Goal: Task Accomplishment & Management: Manage account settings

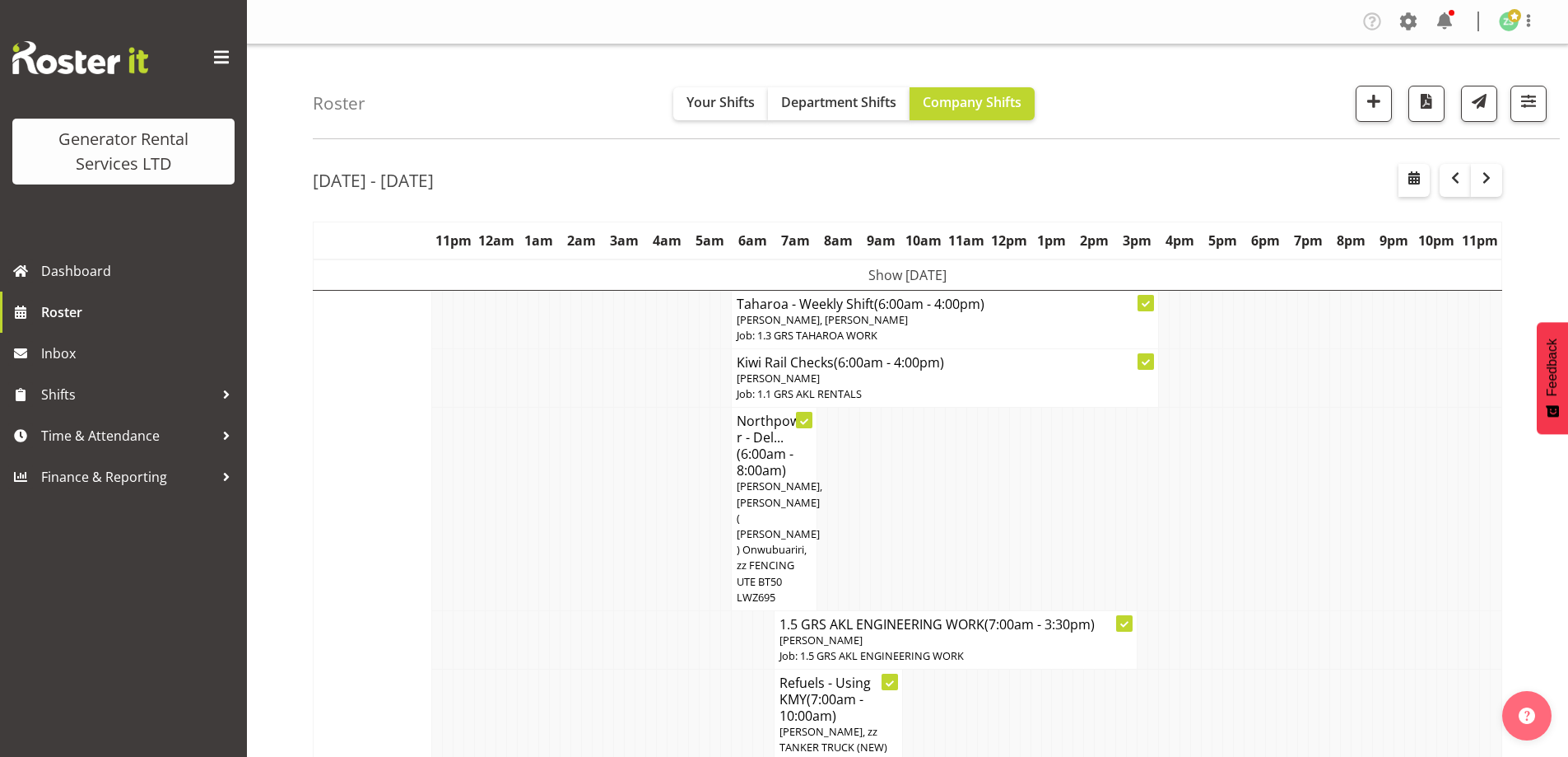
scroll to position [1947, 0]
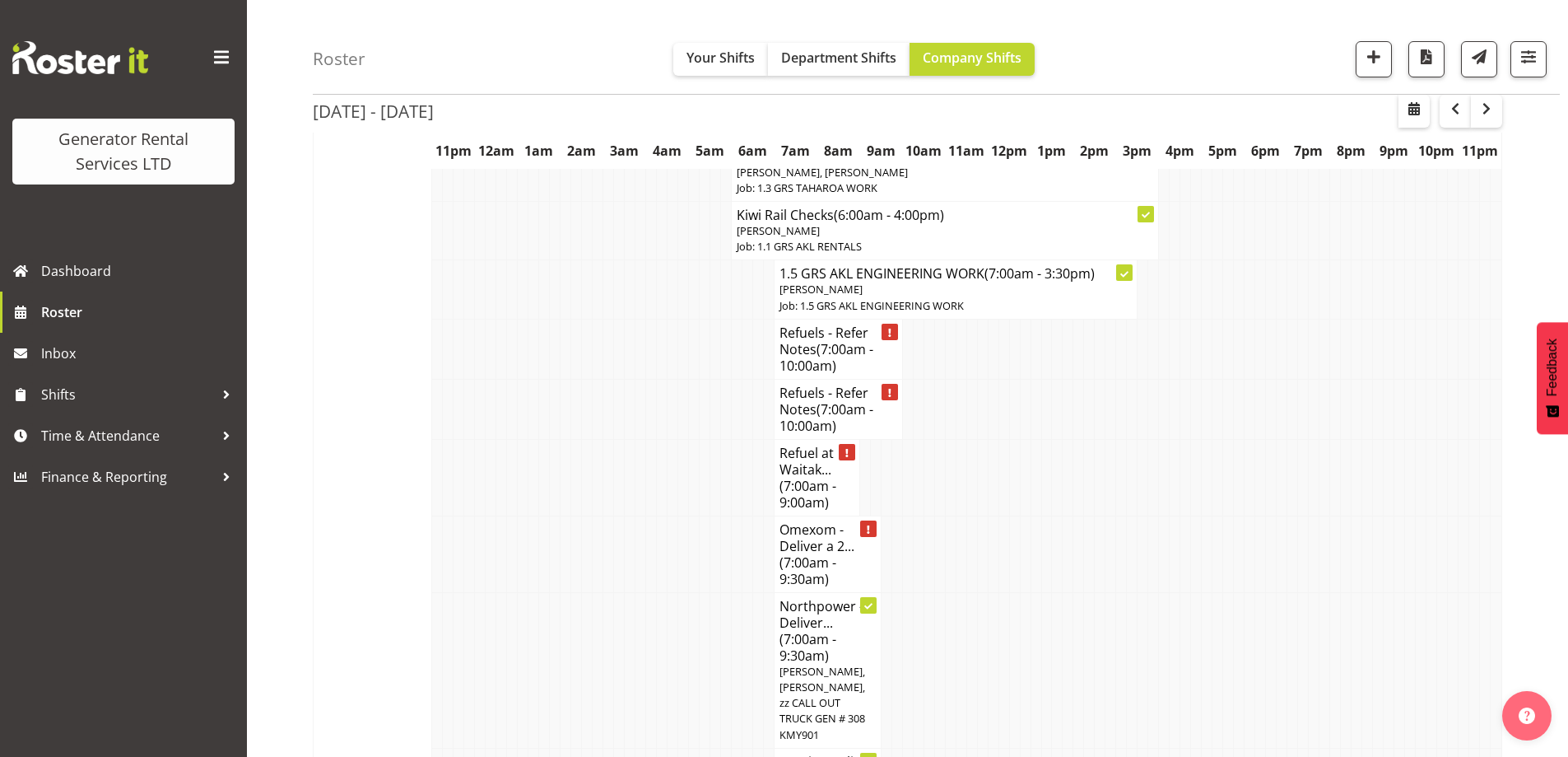
click at [615, 592] on td at bounding box center [620, 669] width 11 height 156
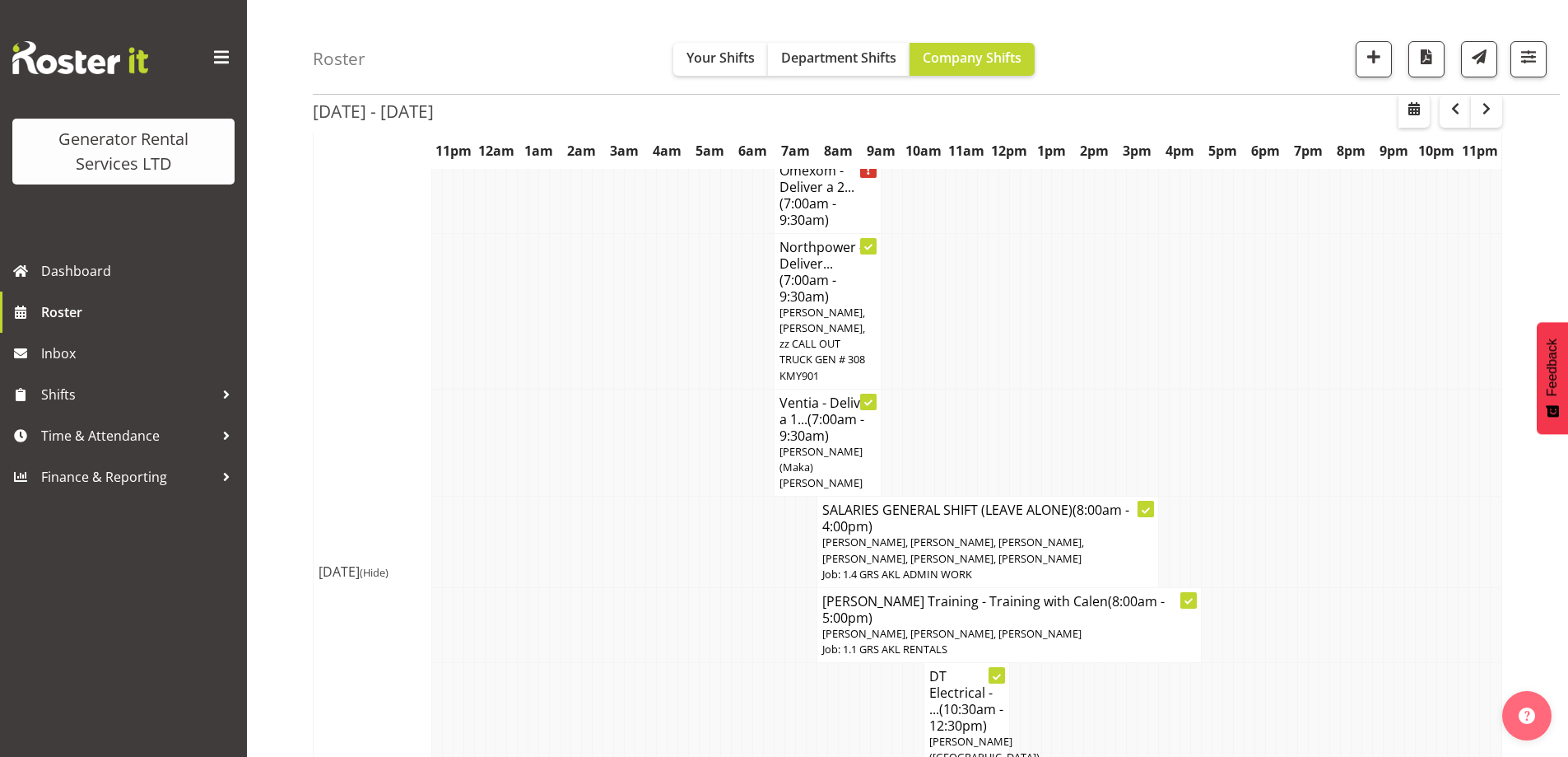
scroll to position [2112, 0]
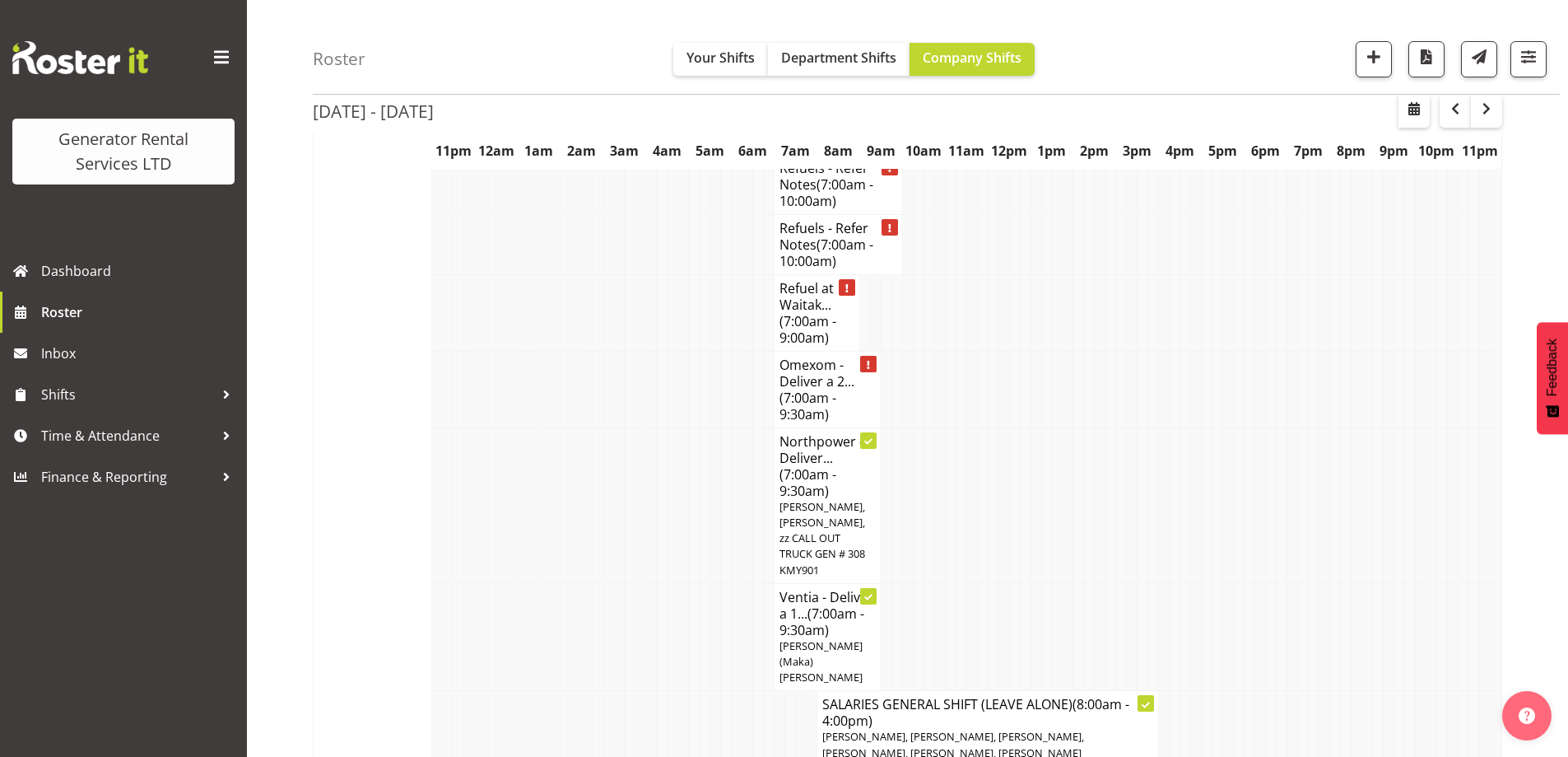
click at [625, 427] on td at bounding box center [630, 505] width 11 height 156
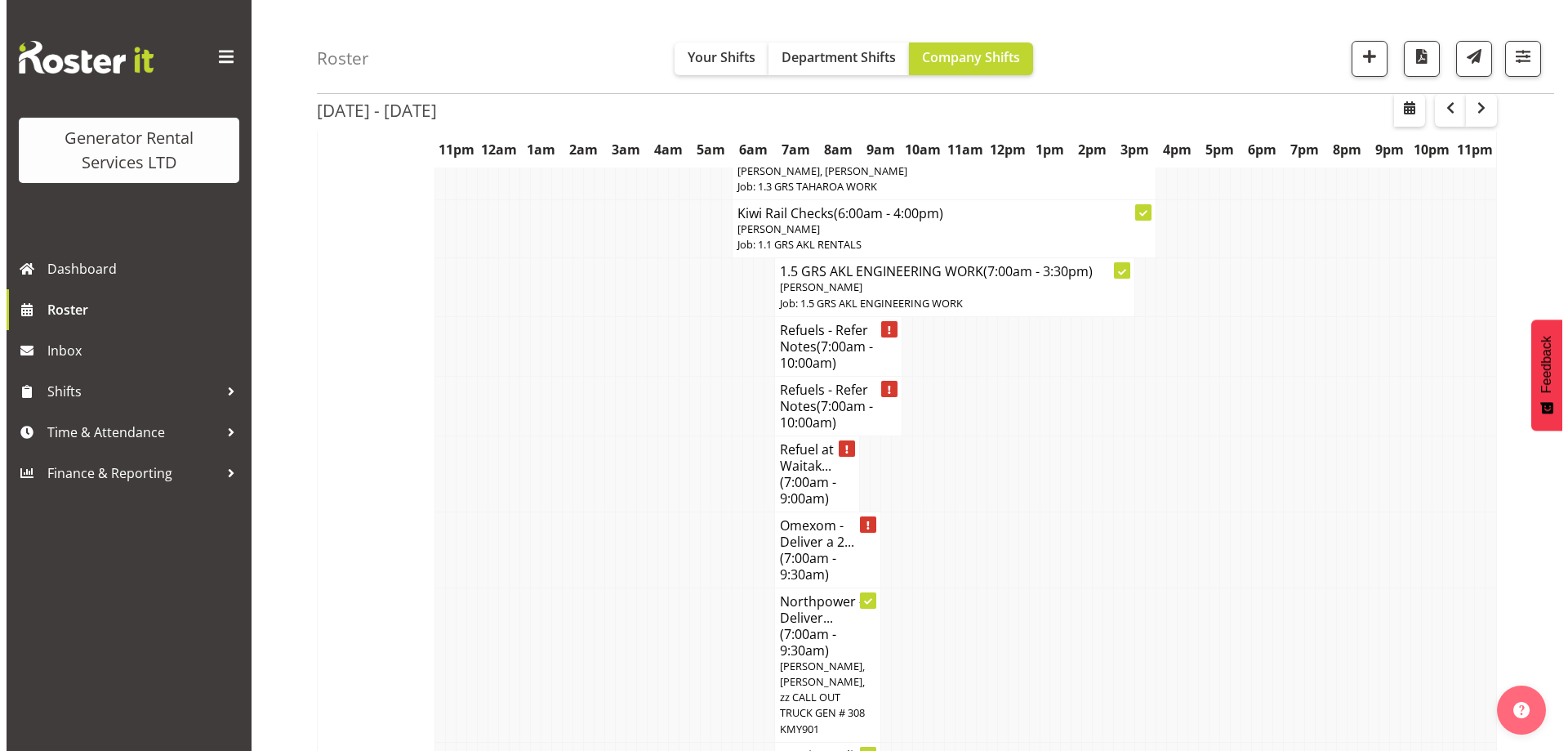
scroll to position [1850, 0]
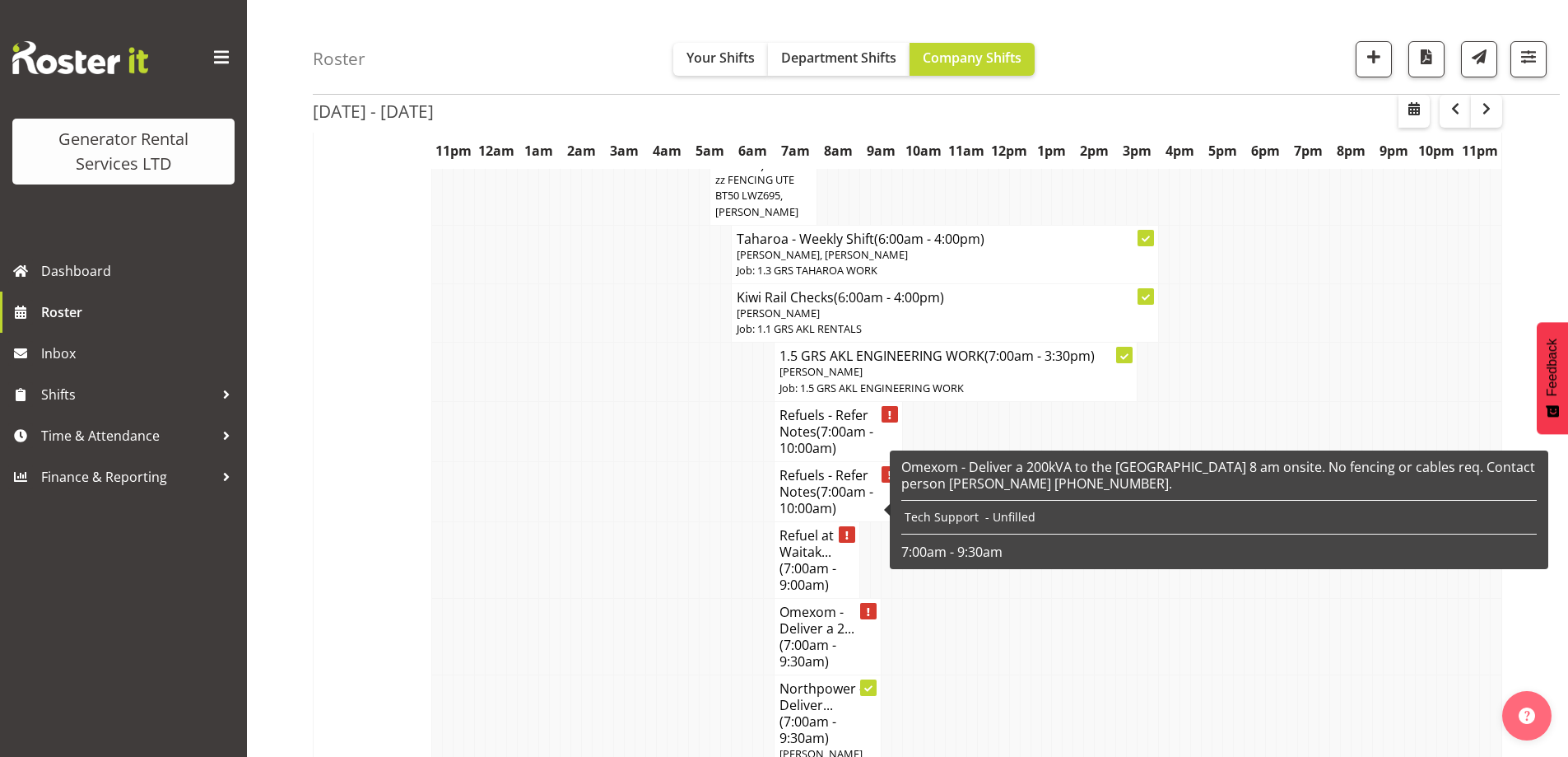
click at [803, 636] on span "(7:00am - 9:30am)" at bounding box center [808, 653] width 57 height 34
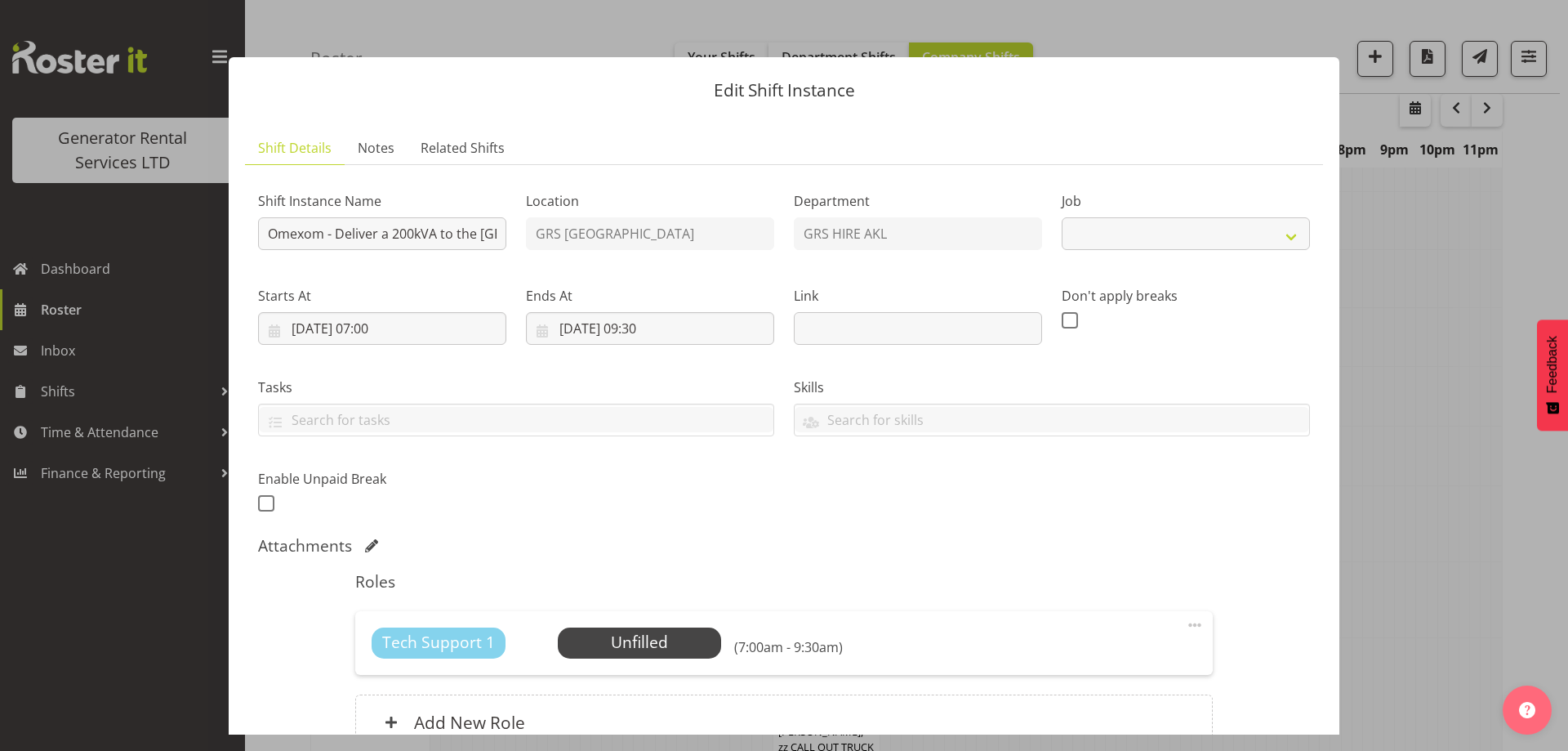
select select "7504"
click at [690, 633] on span "Select Employee" at bounding box center [638, 642] width 122 height 24
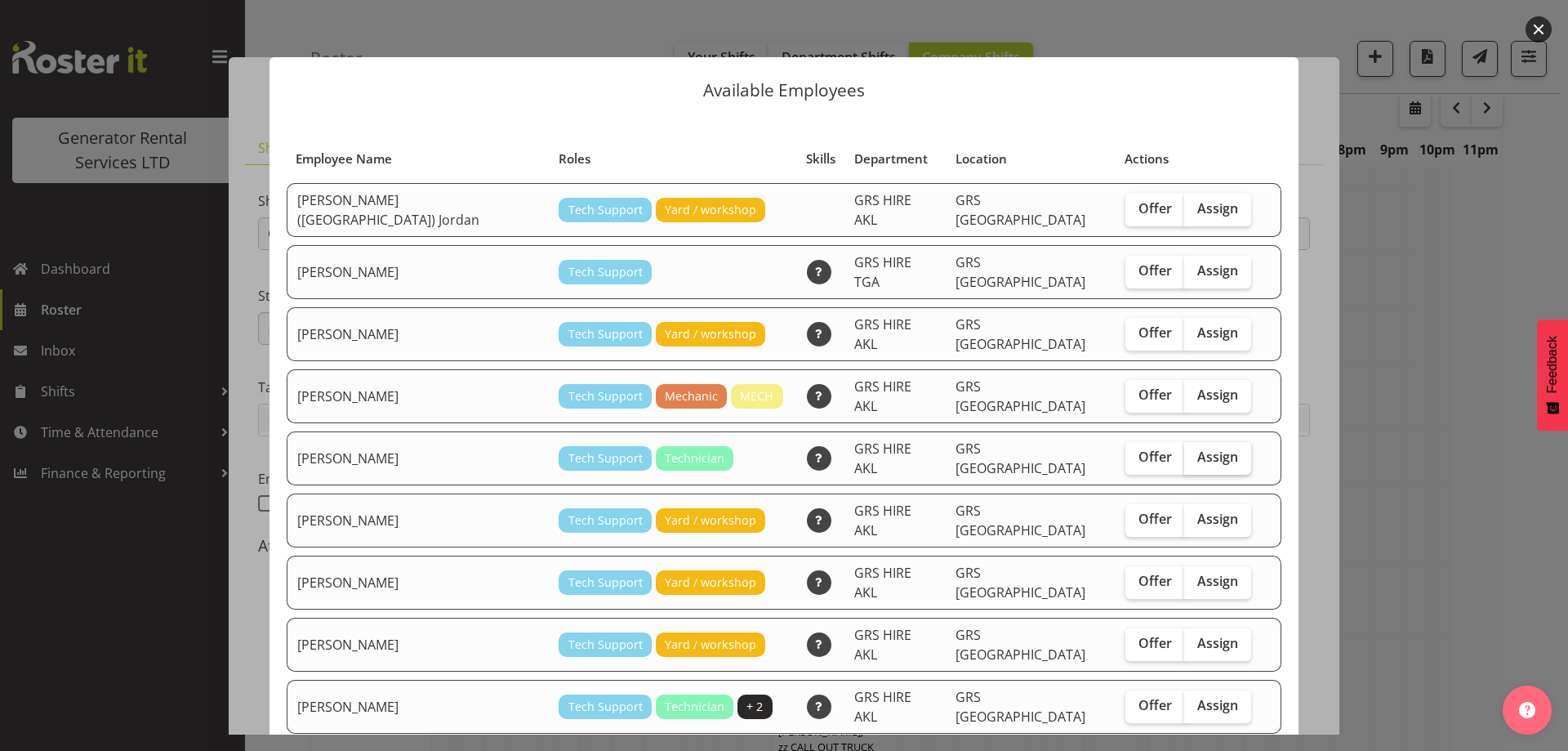
click at [1197, 448] on span "Assign" at bounding box center [1217, 456] width 41 height 17
click at [1184, 452] on input "Assign" at bounding box center [1189, 457] width 11 height 11
checkbox input "true"
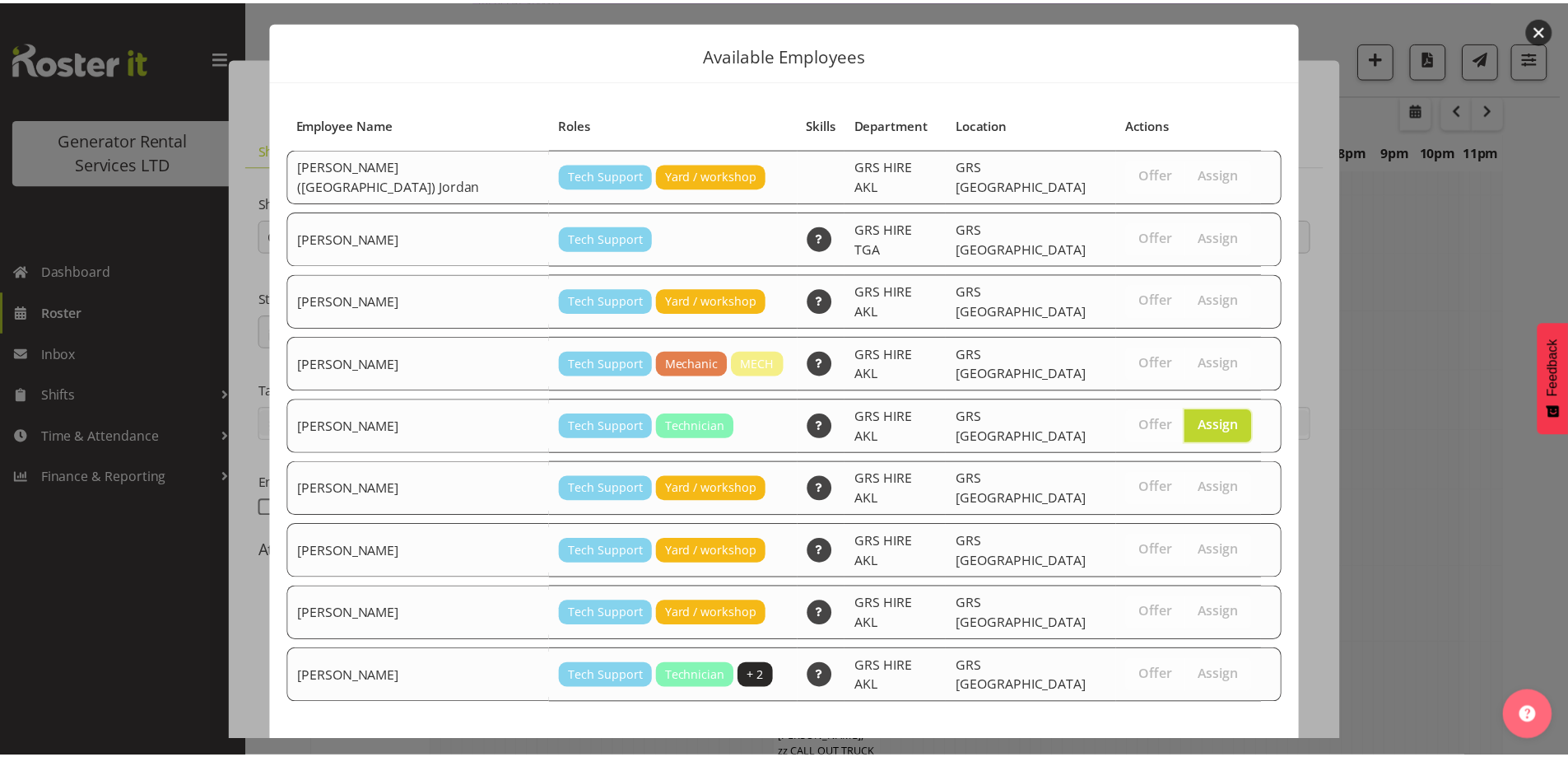
scroll to position [42, 0]
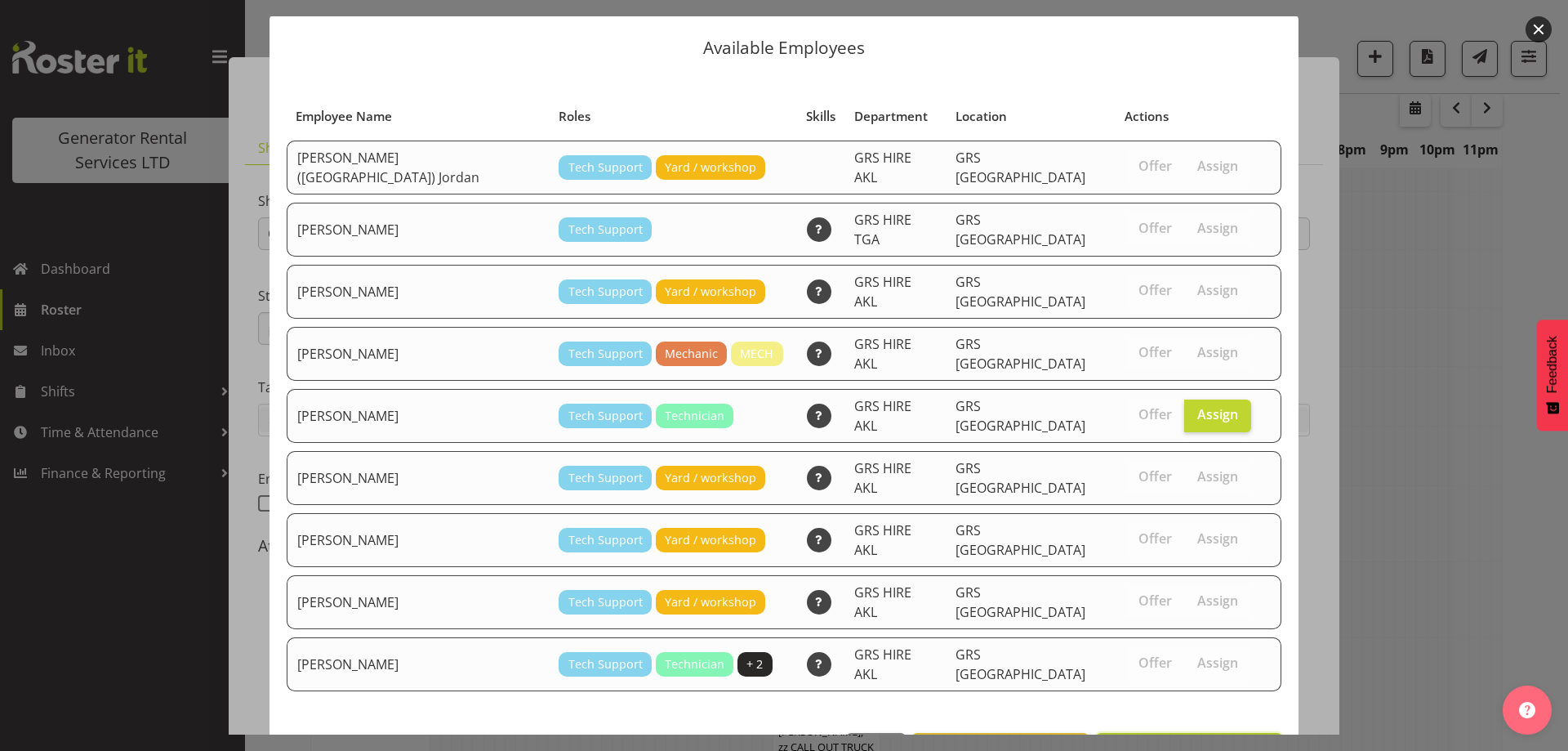
click at [1165, 741] on span "Assign [PERSON_NAME]" at bounding box center [1189, 751] width 165 height 19
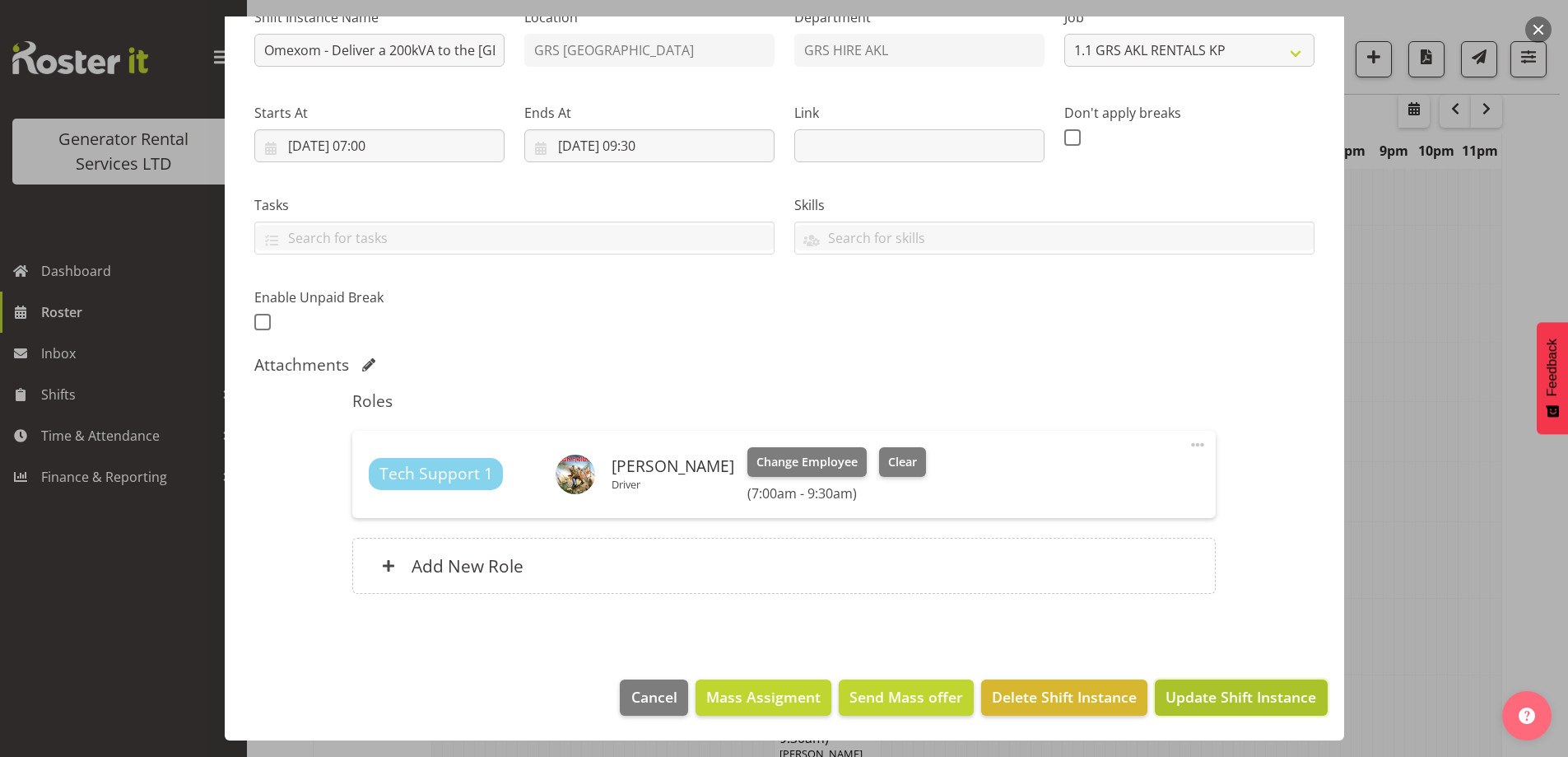
click at [1235, 708] on button "Update Shift Instance" at bounding box center [1240, 697] width 172 height 36
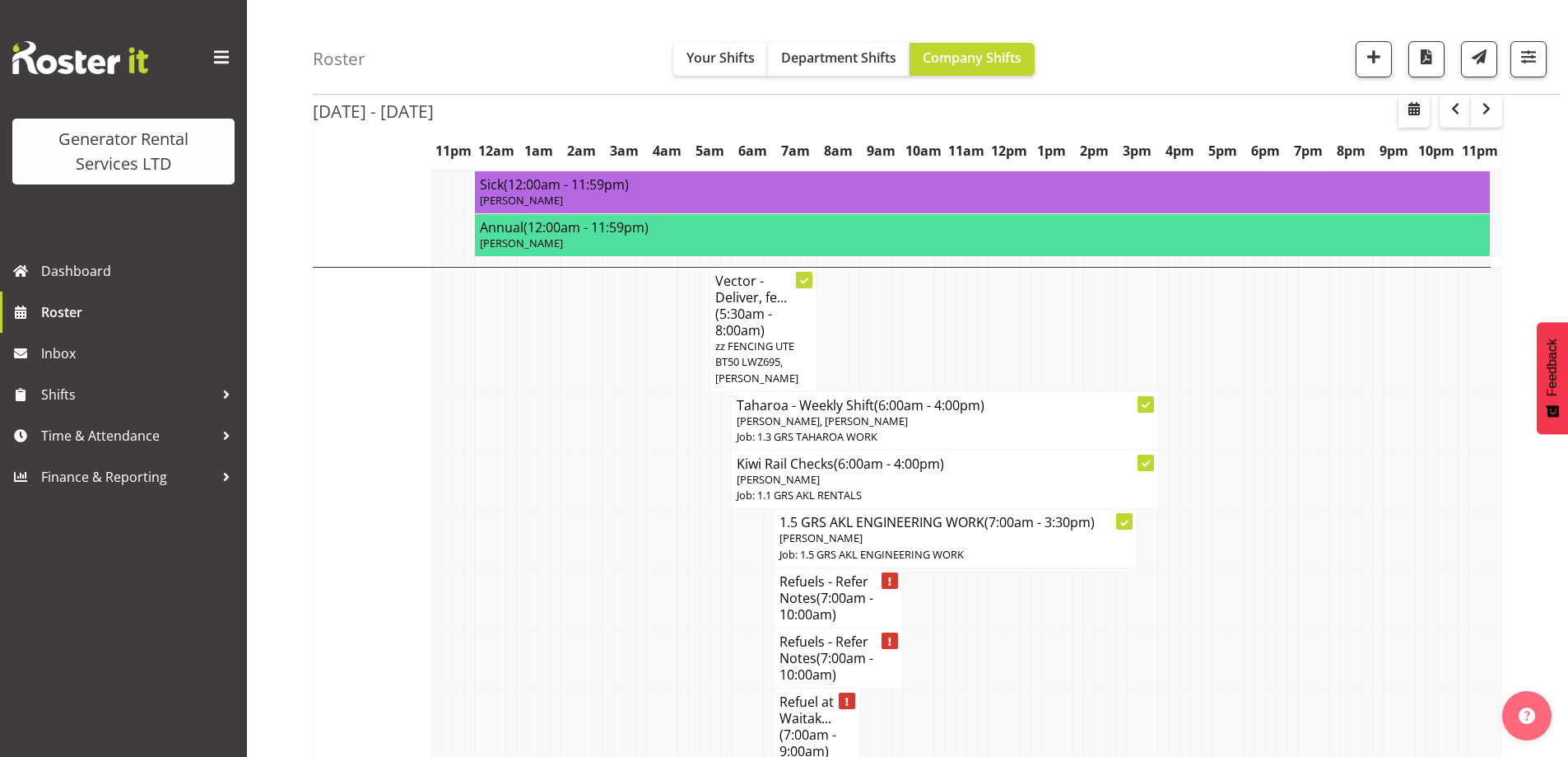
scroll to position [1947, 0]
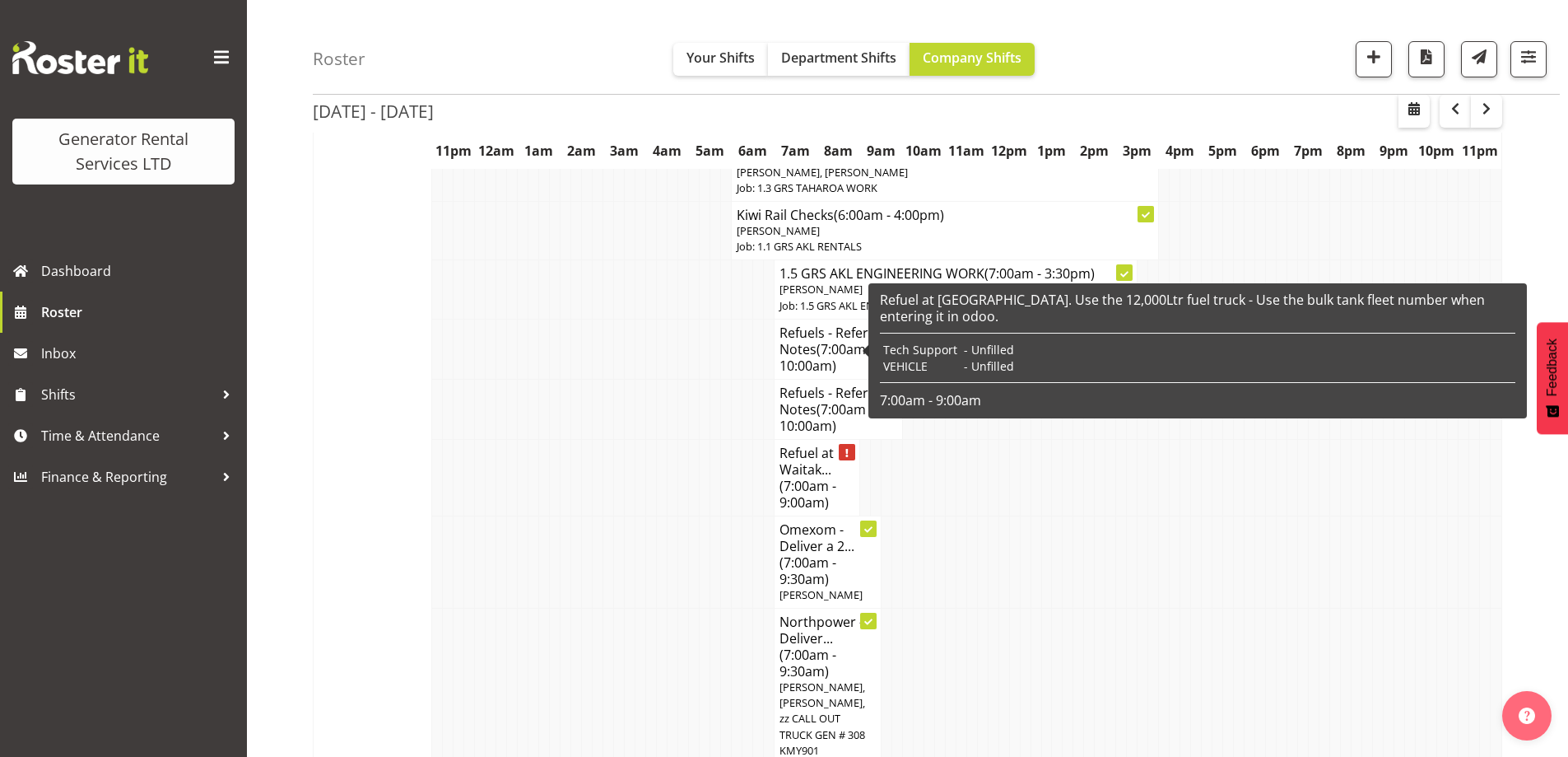
click at [798, 445] on h4 "Refuel at Waitak... (7:00am - 9:00am)" at bounding box center [817, 478] width 75 height 65
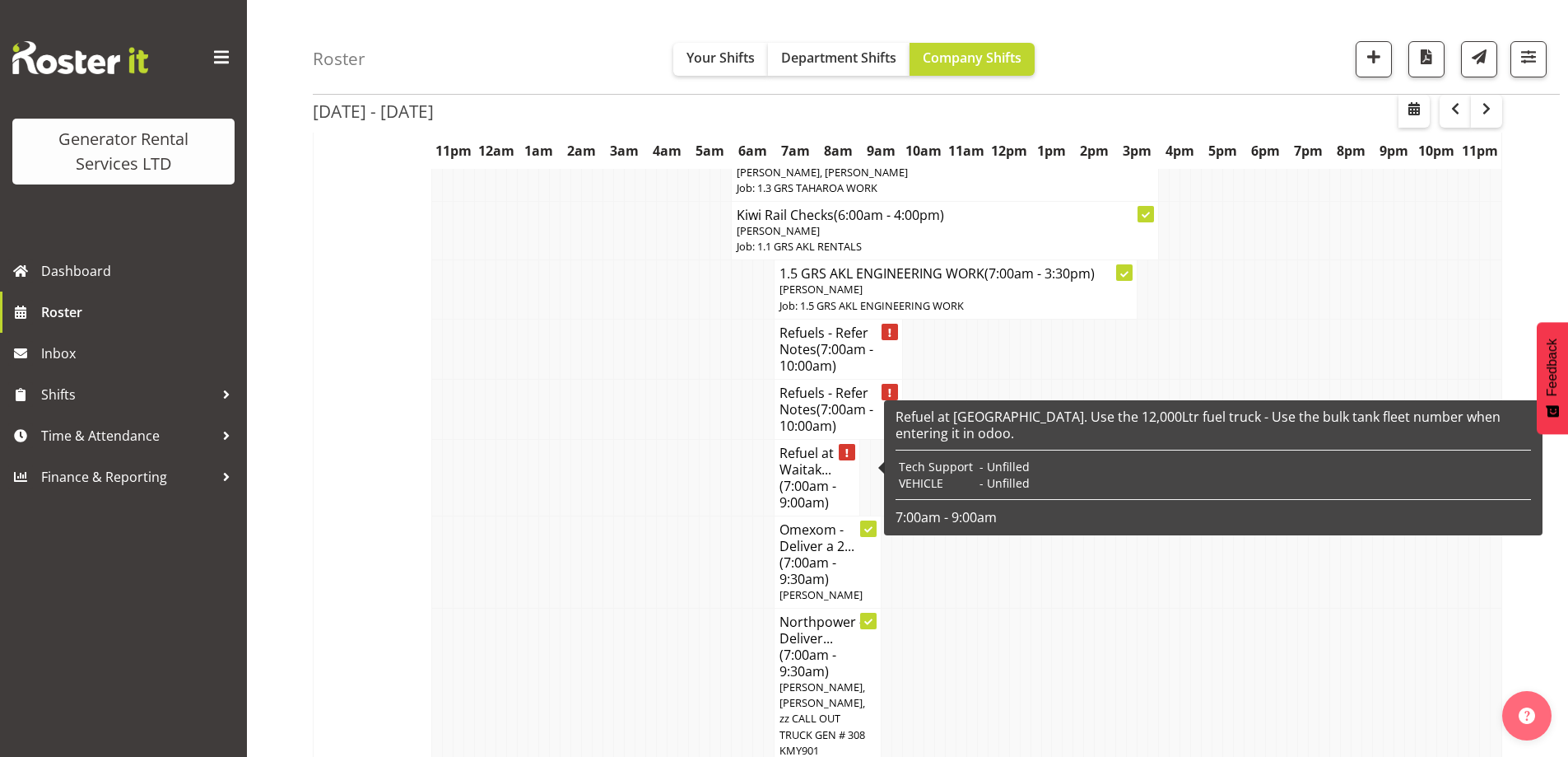
select select
select select "7"
select select "2025"
select select "7"
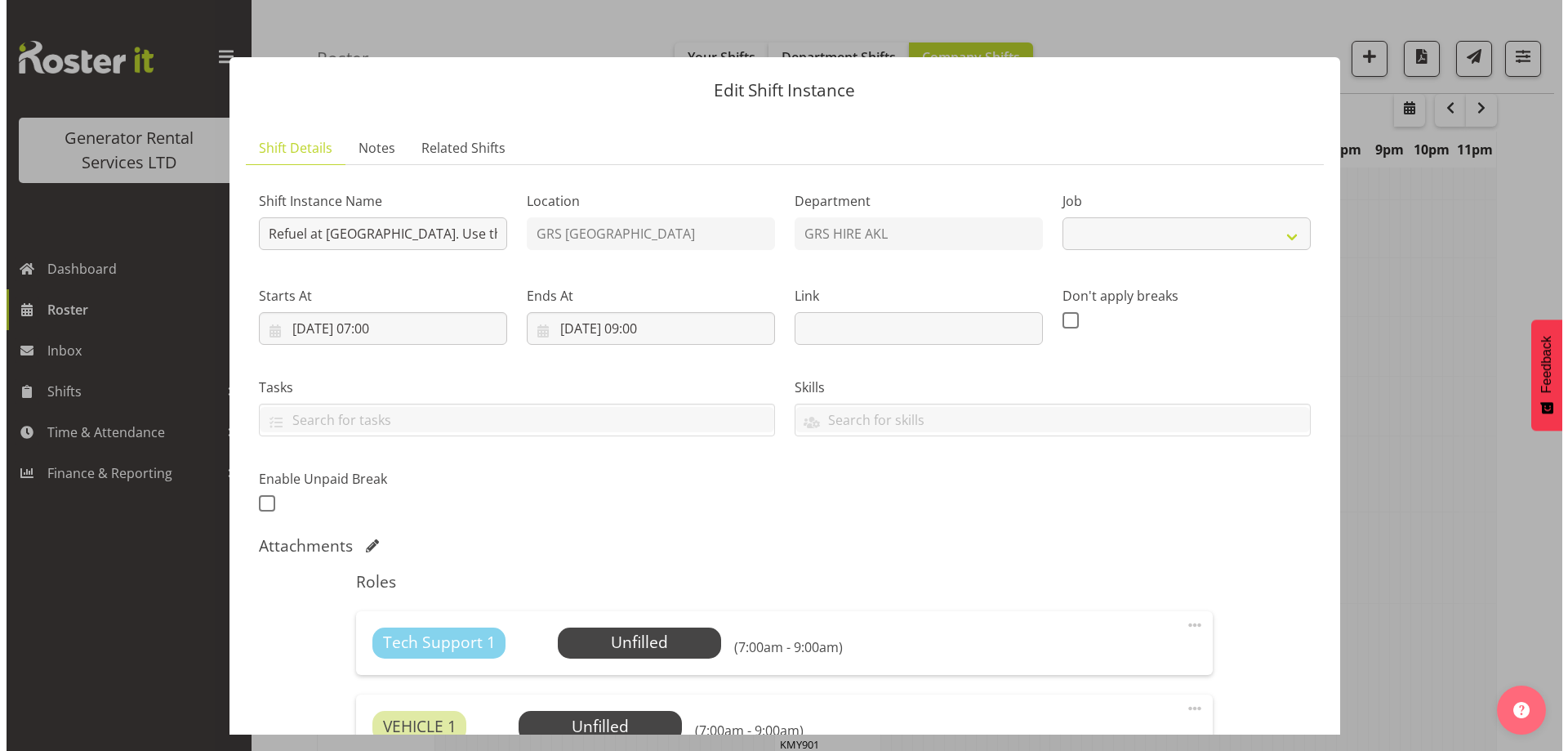
scroll to position [1924, 0]
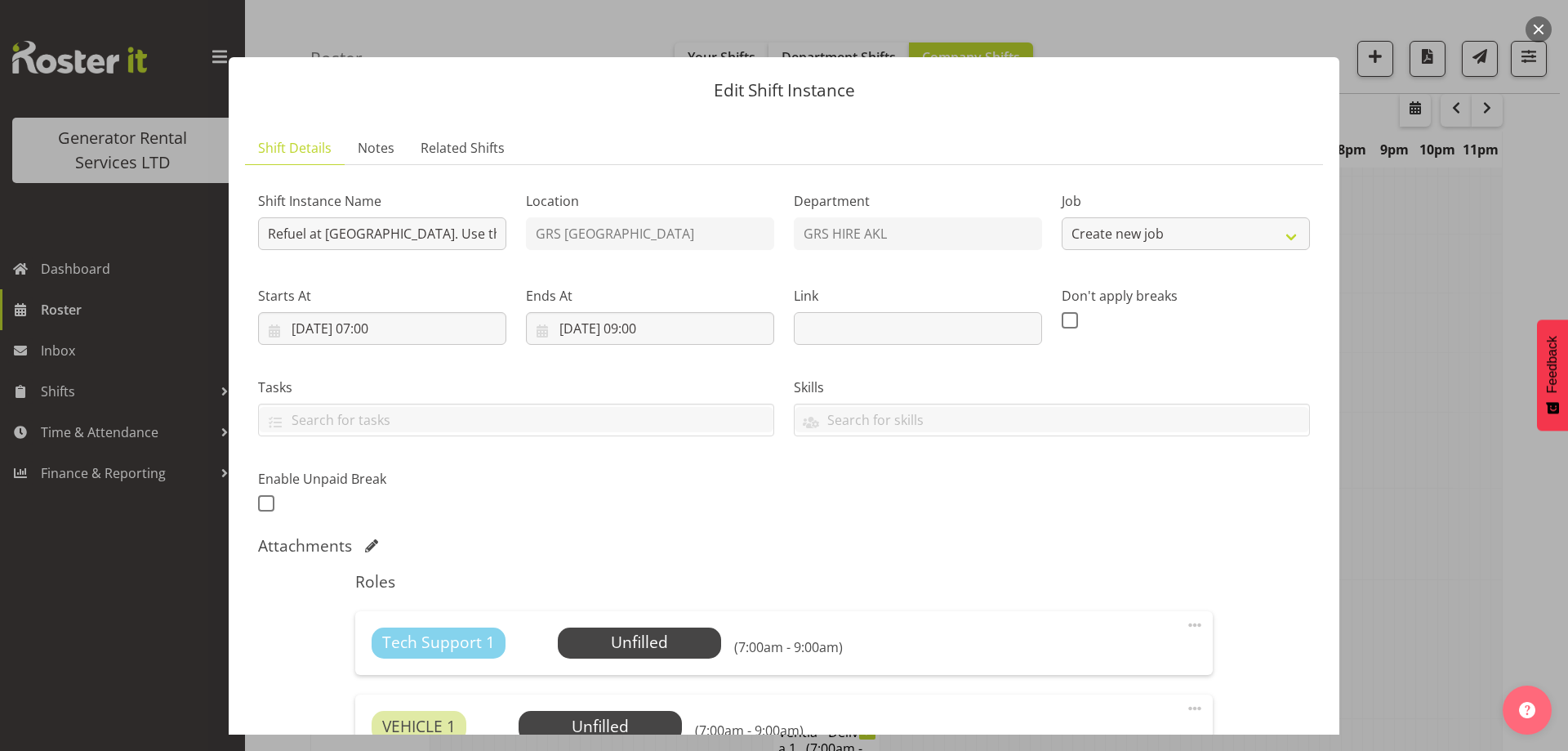
select select "9"
click at [481, 354] on div "Tasks Clean Robots Test all LG17s Clean toilets" at bounding box center [516, 400] width 536 height 91
click at [468, 333] on input "[DATE] 07:00" at bounding box center [381, 328] width 248 height 32
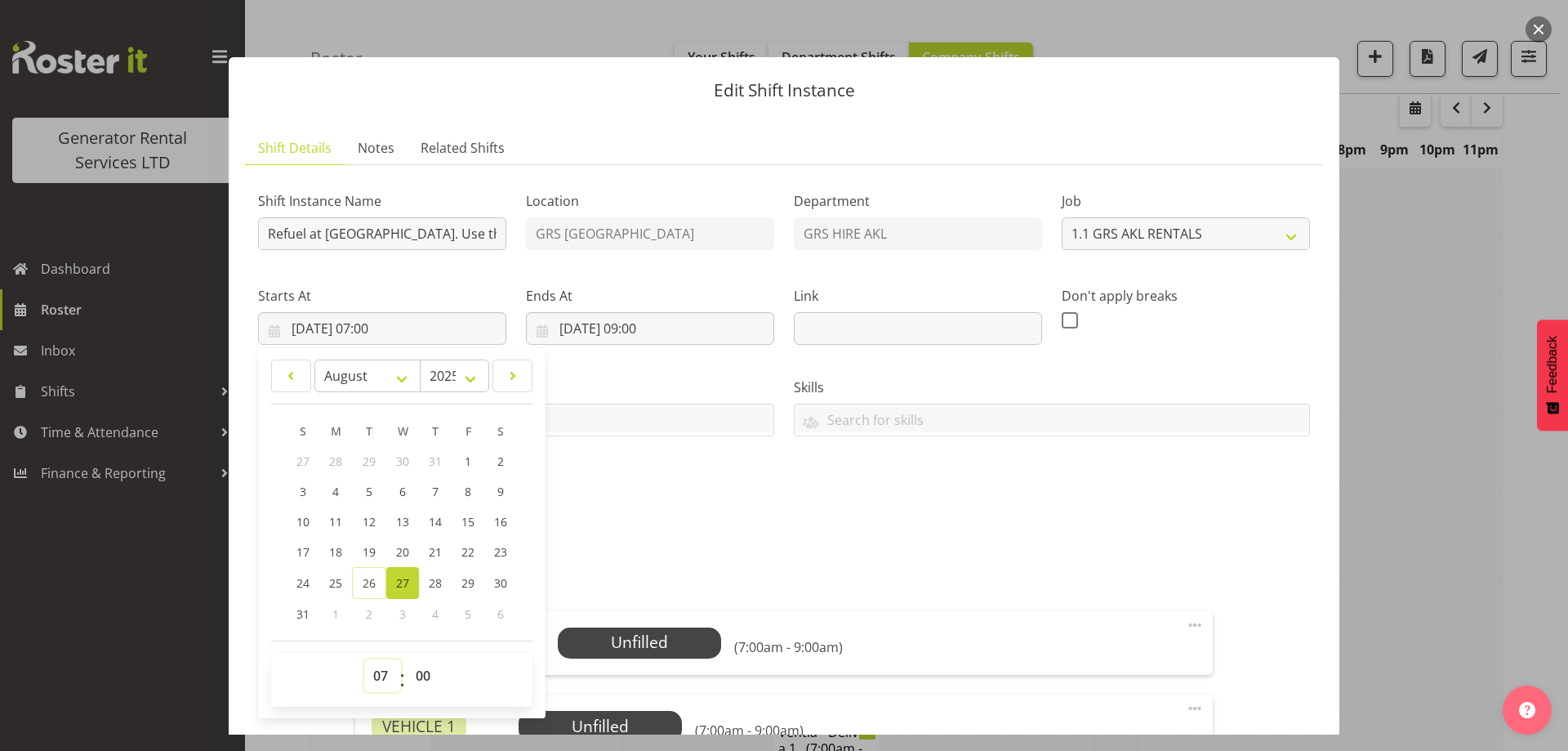
click at [383, 674] on select "00 01 02 03 04 05 06 07 08 09 10 11 12 13 14 15 16 17 18 19 20 21 22 23" at bounding box center [382, 675] width 37 height 32
select select "10"
click at [364, 659] on select "00 01 02 03 04 05 06 07 08 09 10 11 12 13 14 15 16 17 18 19 20 21 22 23" at bounding box center [382, 675] width 37 height 32
type input "[DATE] 10:00"
click at [672, 337] on input "[DATE] 09:00" at bounding box center [650, 328] width 248 height 32
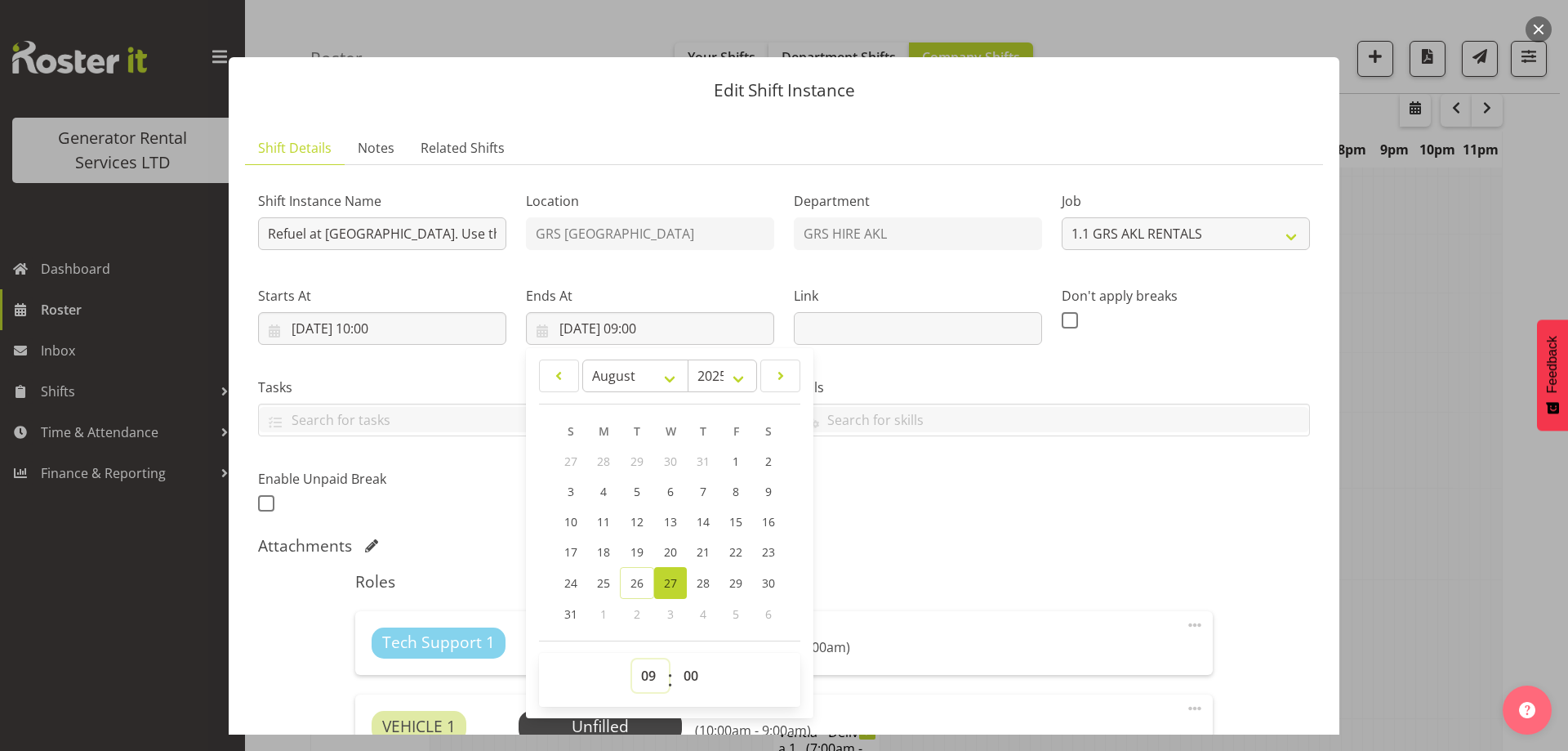
click at [641, 674] on select "00 01 02 03 04 05 06 07 08 09 10 11 12 13 14 15 16 17 18 19 20 21 22 23" at bounding box center [651, 675] width 37 height 32
select select "12"
click at [632, 659] on select "00 01 02 03 04 05 06 07 08 09 10 11 12 13 14 15 16 17 18 19 20 21 22 23" at bounding box center [651, 675] width 37 height 32
type input "[DATE] 12:00"
click at [831, 498] on div "Shift Instance Name Refuel at [GEOGRAPHIC_DATA]. Use the 12,000Ltr fuel truck -…" at bounding box center [784, 347] width 1072 height 358
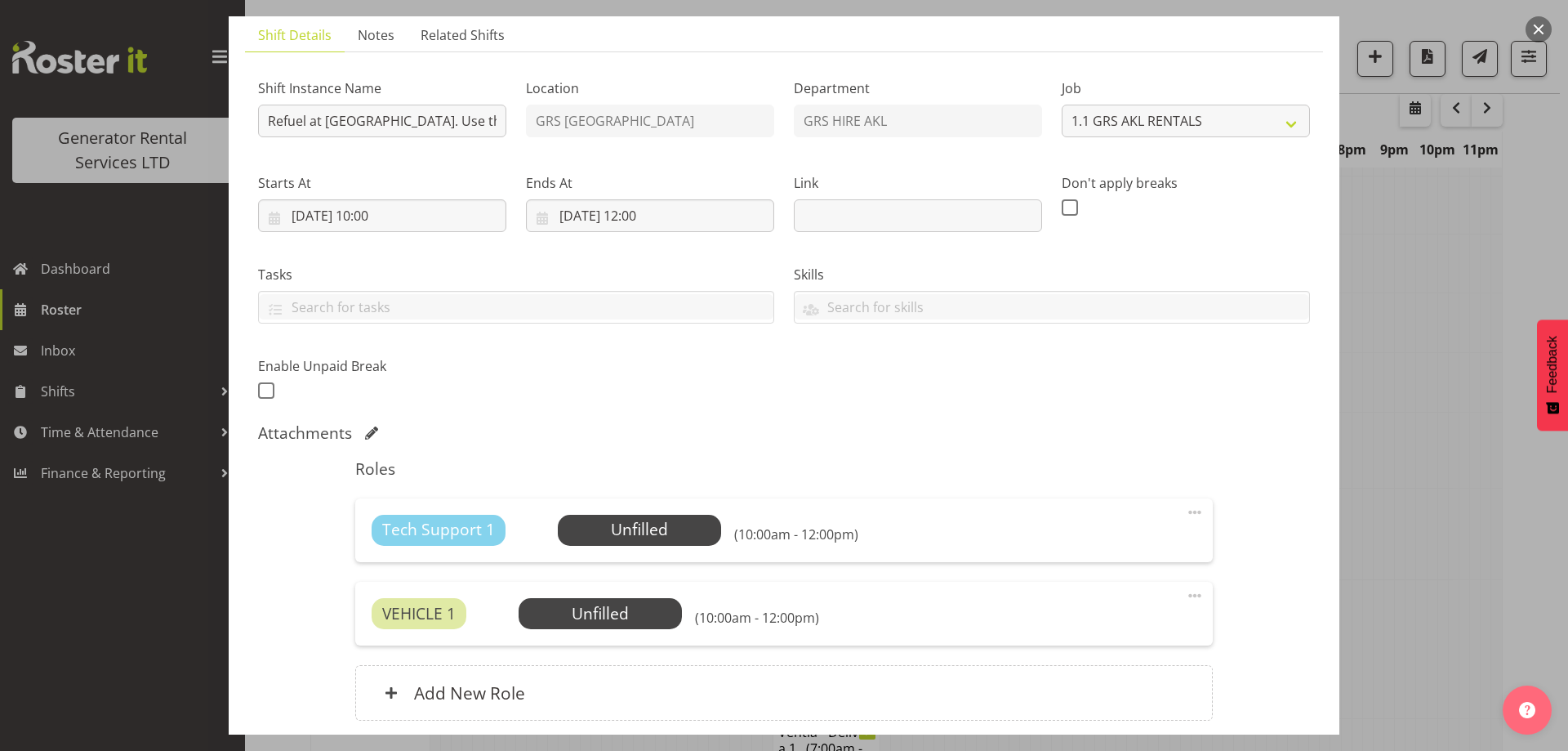
scroll to position [244, 0]
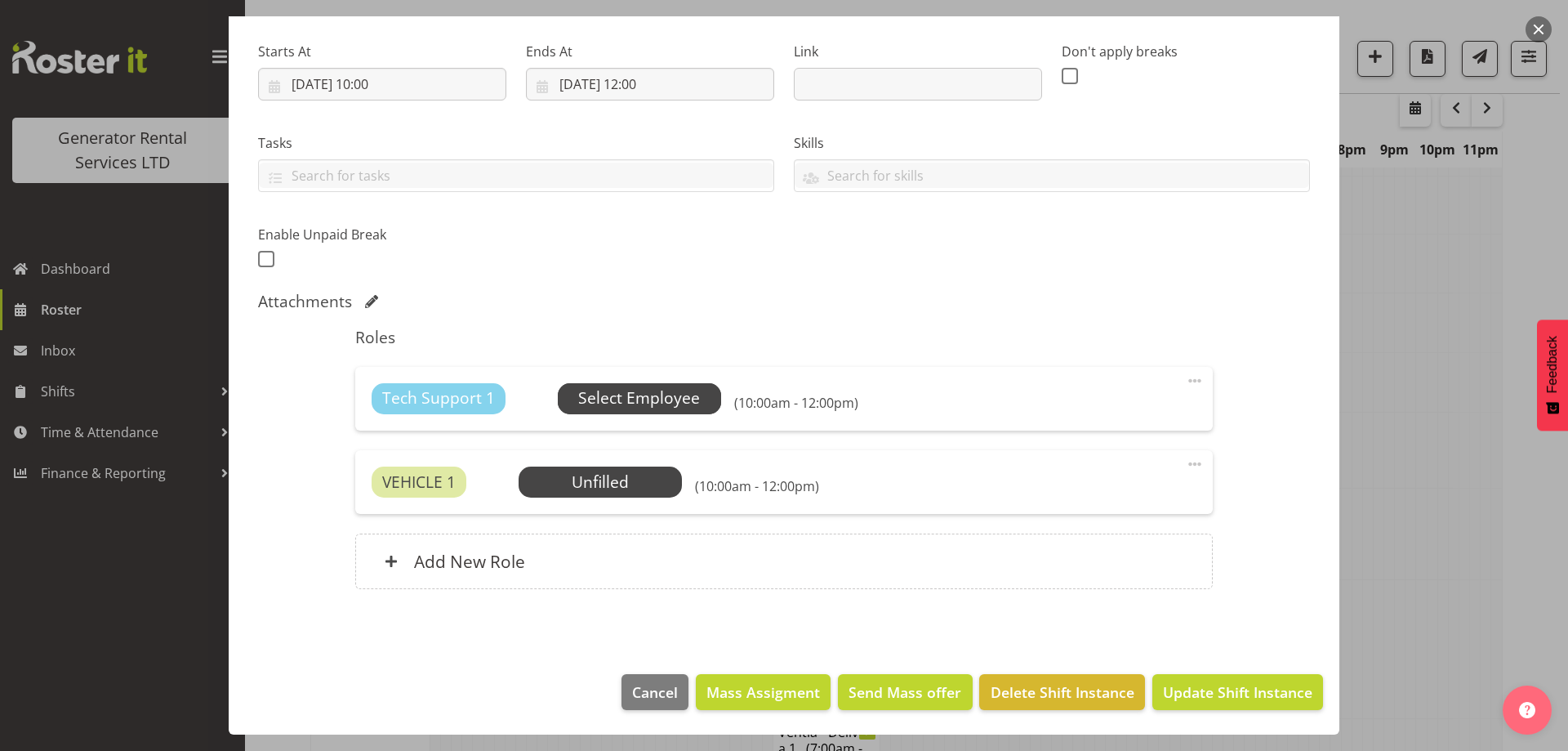
click at [623, 412] on span "Select Employee" at bounding box center [639, 398] width 163 height 31
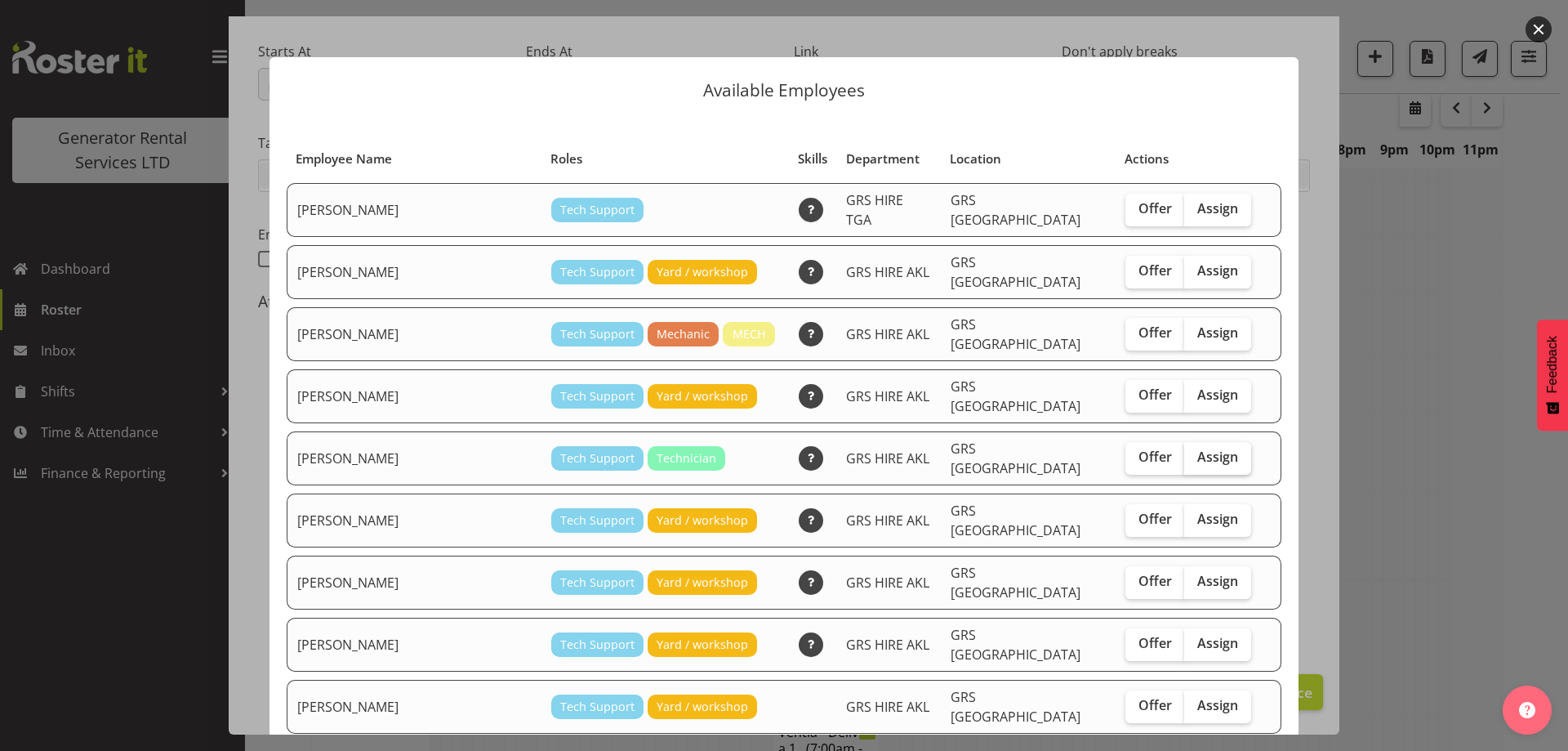
drag, startPoint x: 1160, startPoint y: 421, endPoint x: 1166, endPoint y: 435, distance: 15.2
click at [1197, 448] on span "Assign" at bounding box center [1217, 456] width 41 height 17
click at [1184, 452] on input "Assign" at bounding box center [1189, 457] width 11 height 11
checkbox input "true"
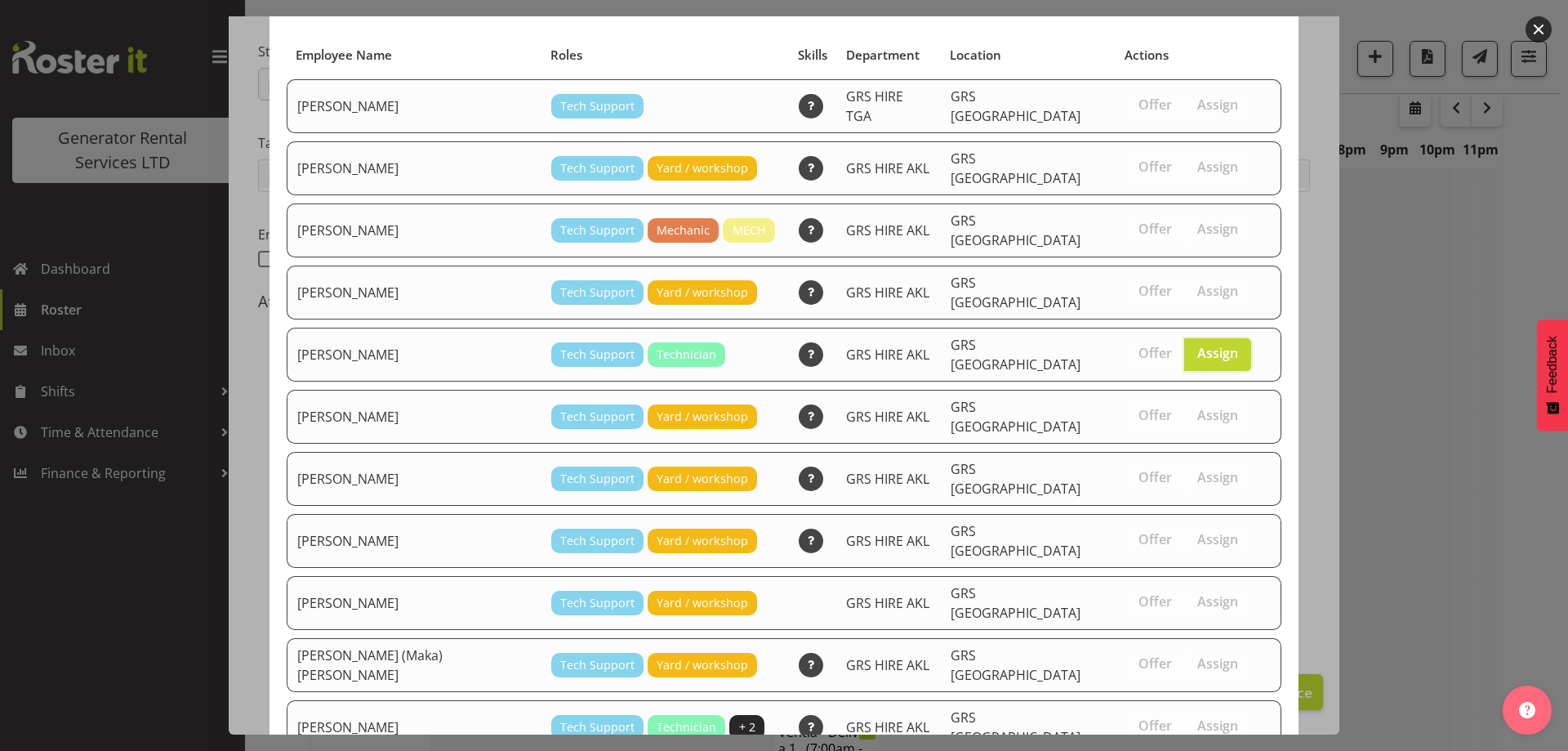
scroll to position [154, 0]
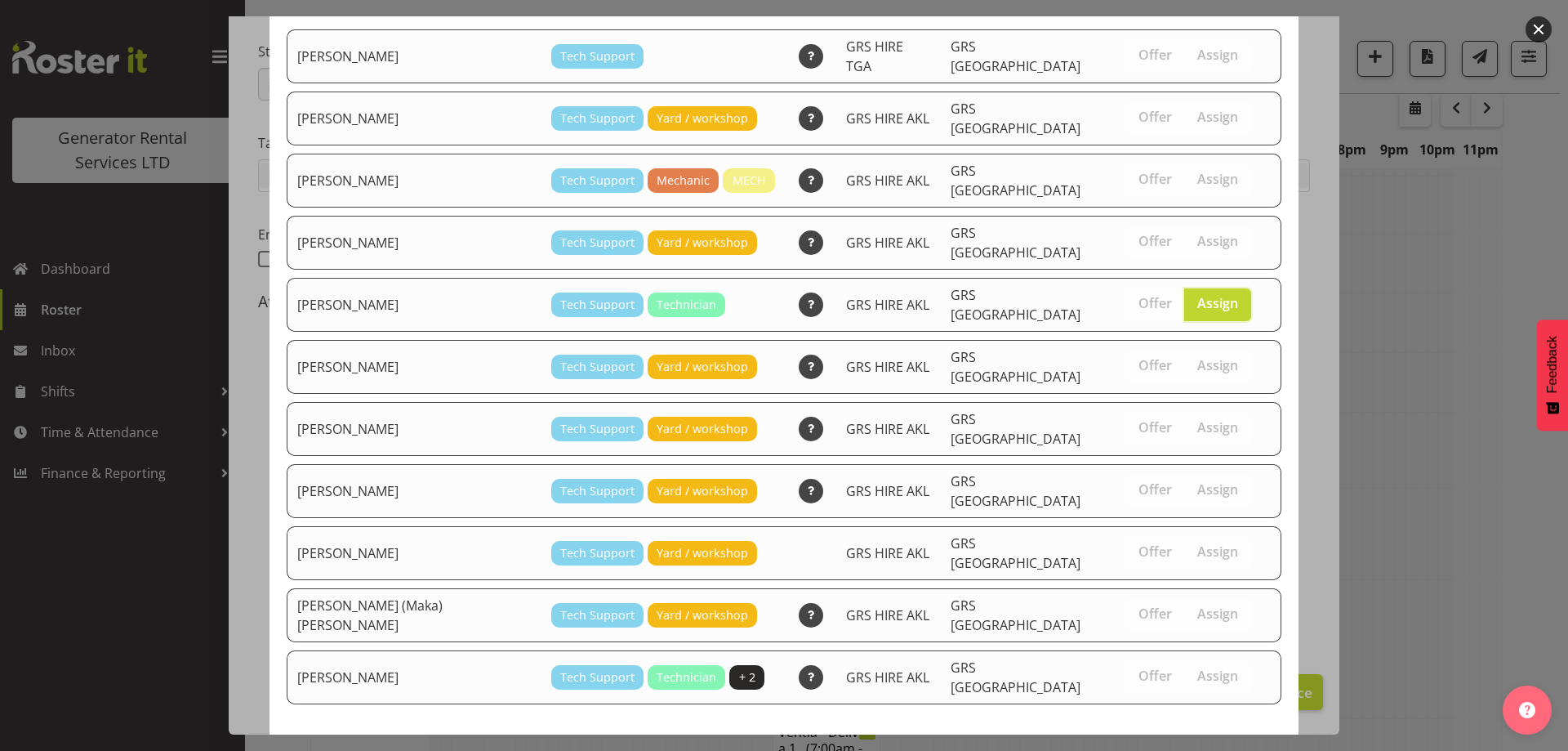
click at [1215, 750] on span "Assign [PERSON_NAME]" at bounding box center [1189, 763] width 165 height 19
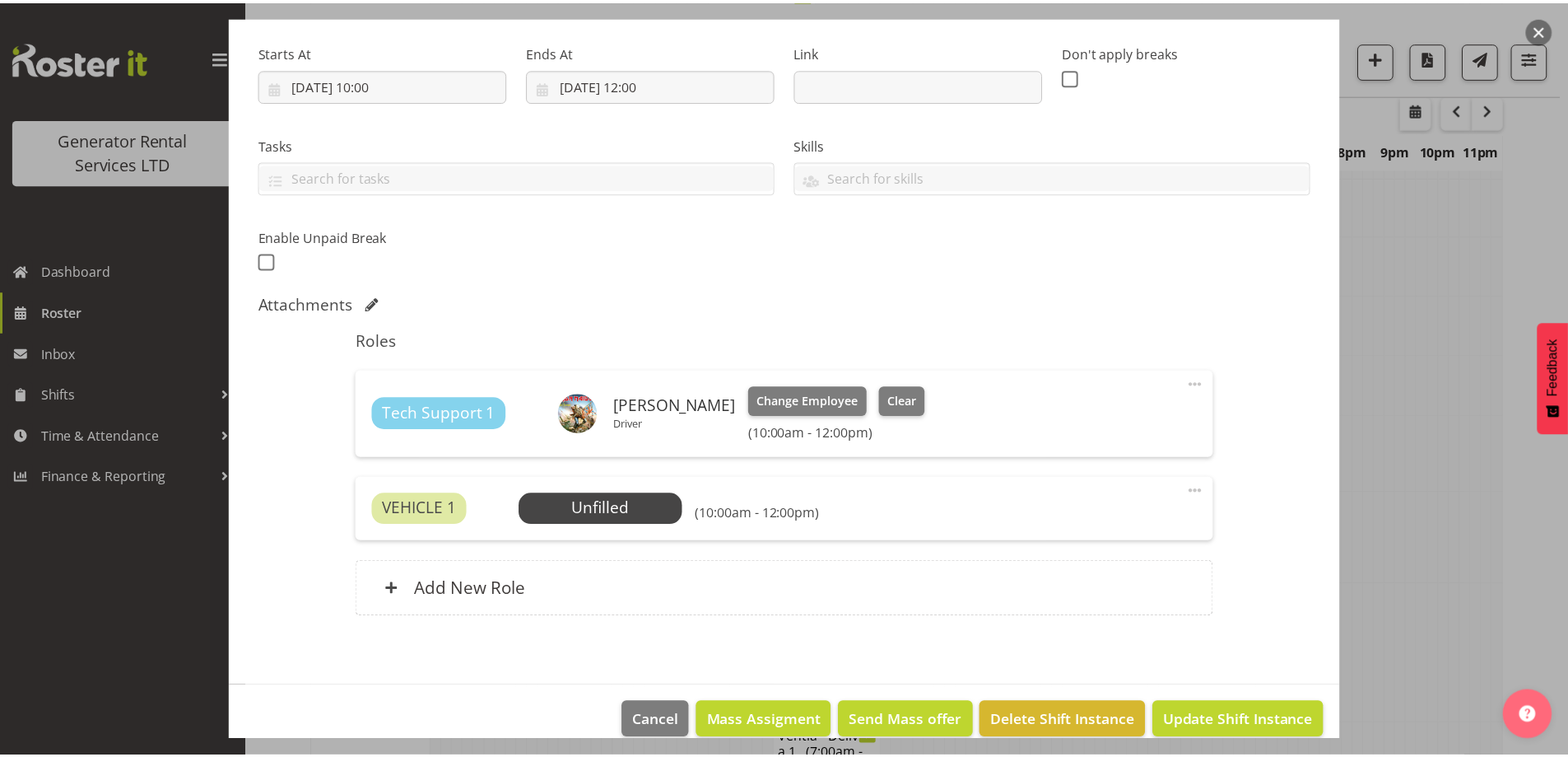
scroll to position [1947, 0]
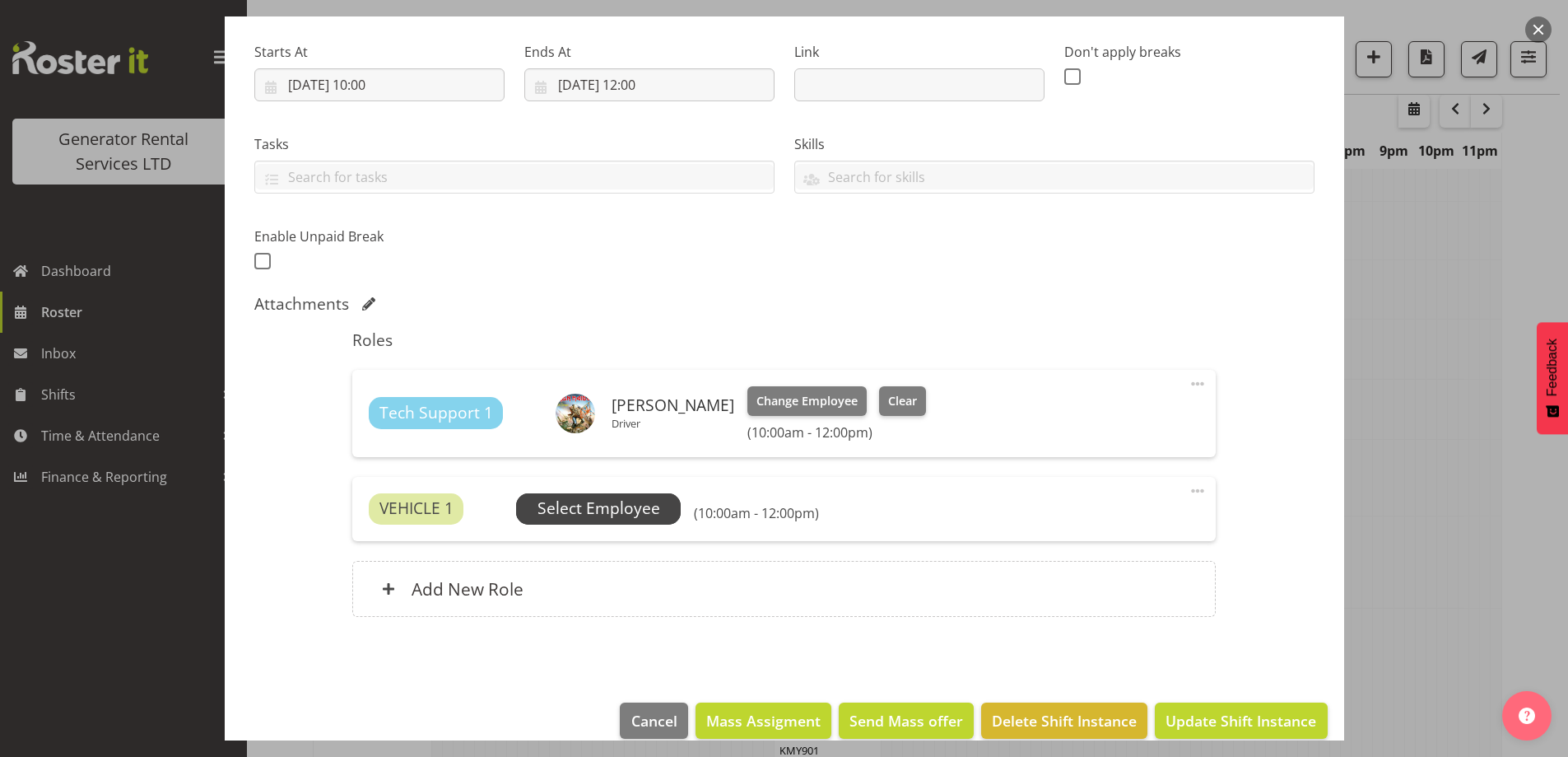
click at [559, 508] on span "Select Employee" at bounding box center [598, 508] width 123 height 24
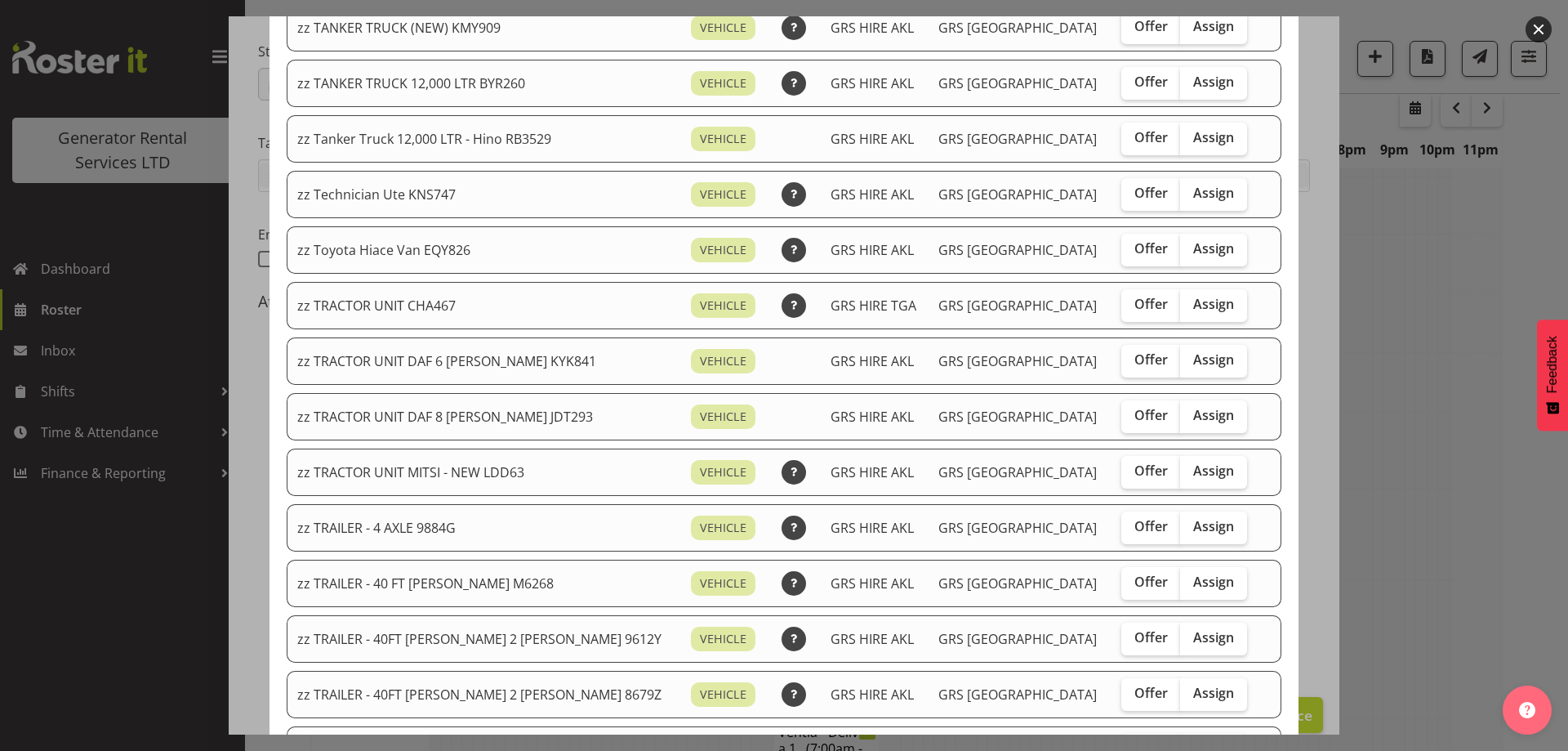
scroll to position [1879, 0]
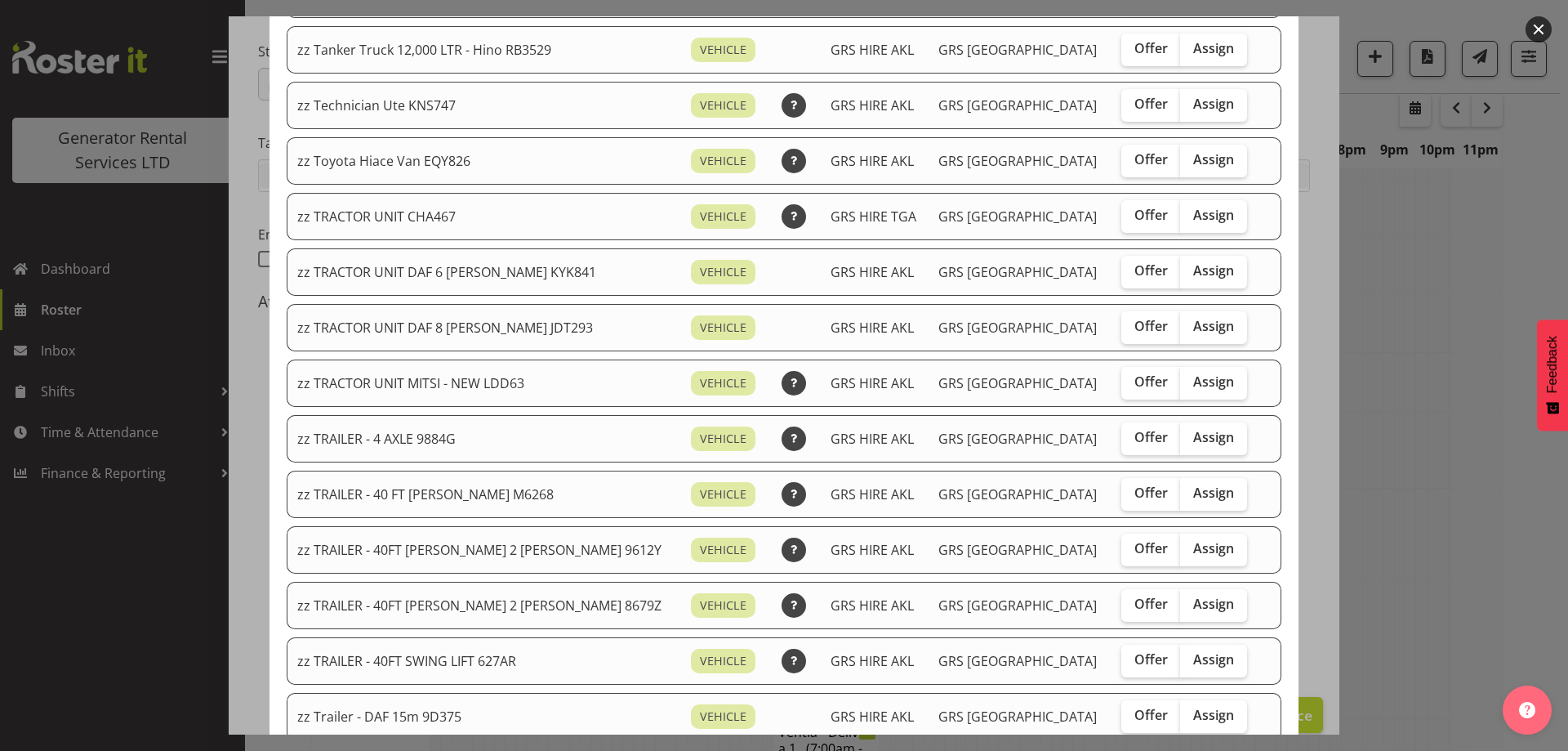
click at [1395, 526] on div at bounding box center [784, 376] width 1568 height 751
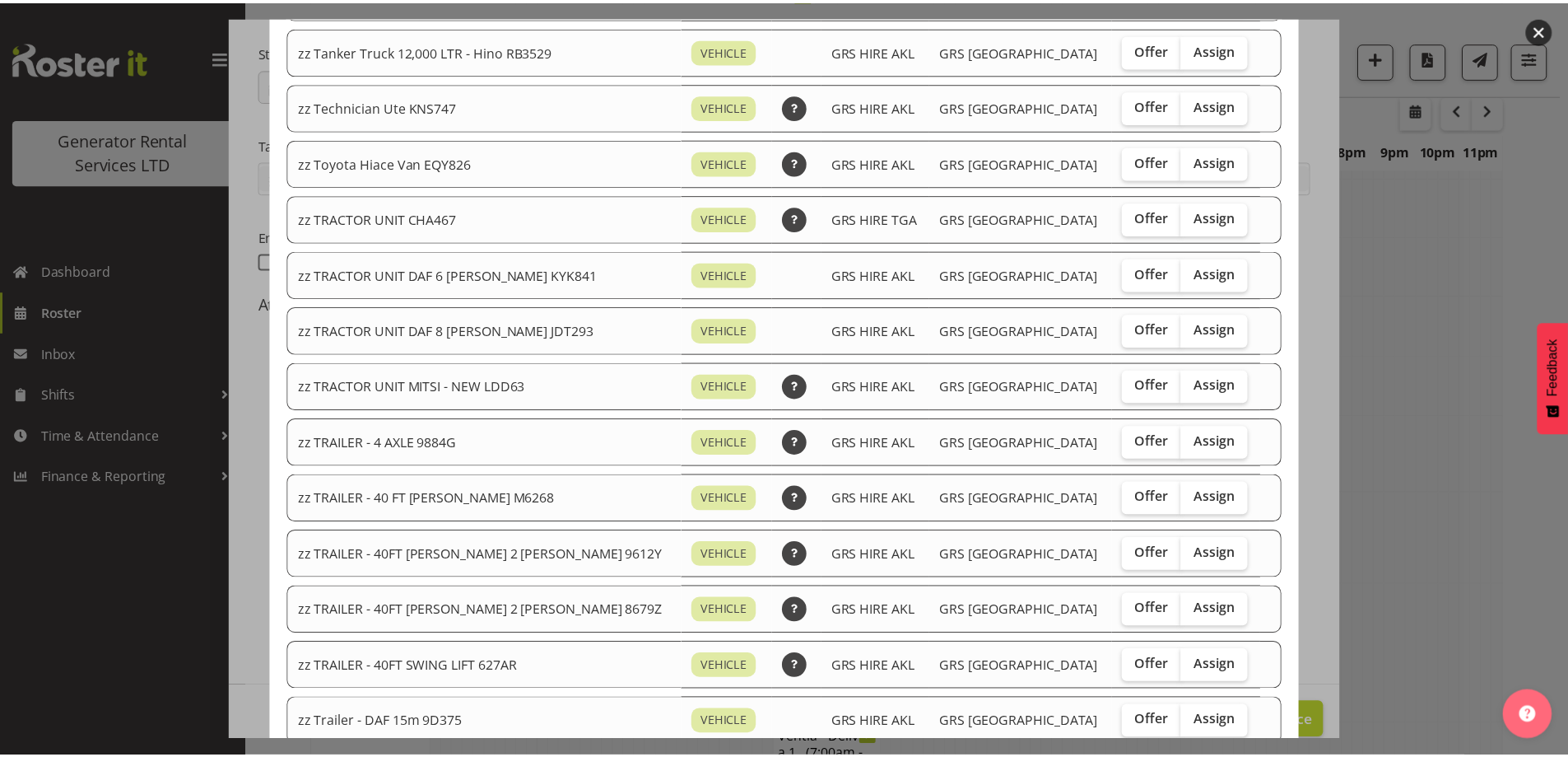
scroll to position [1947, 0]
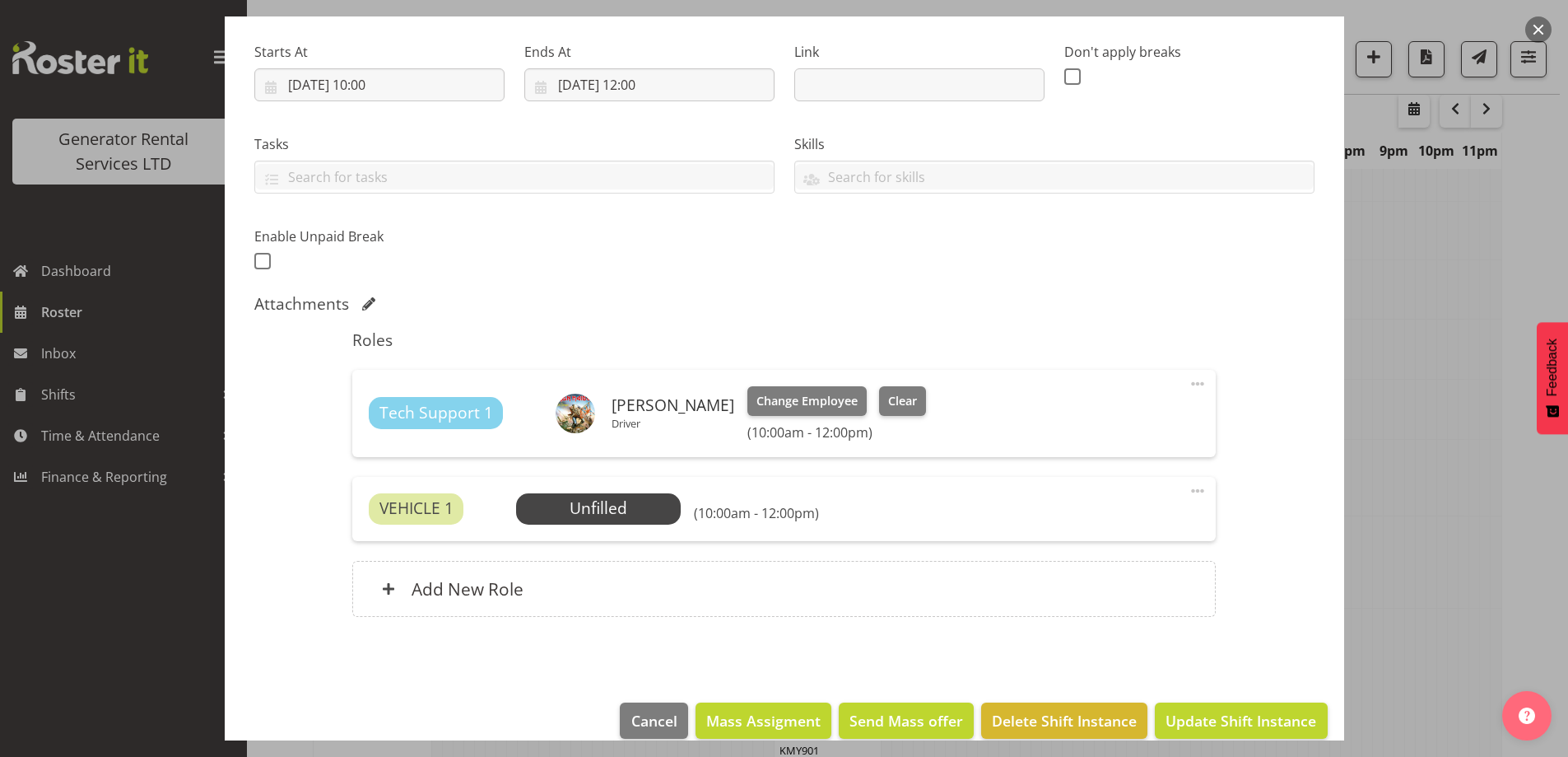
click at [1406, 530] on div at bounding box center [784, 378] width 1568 height 757
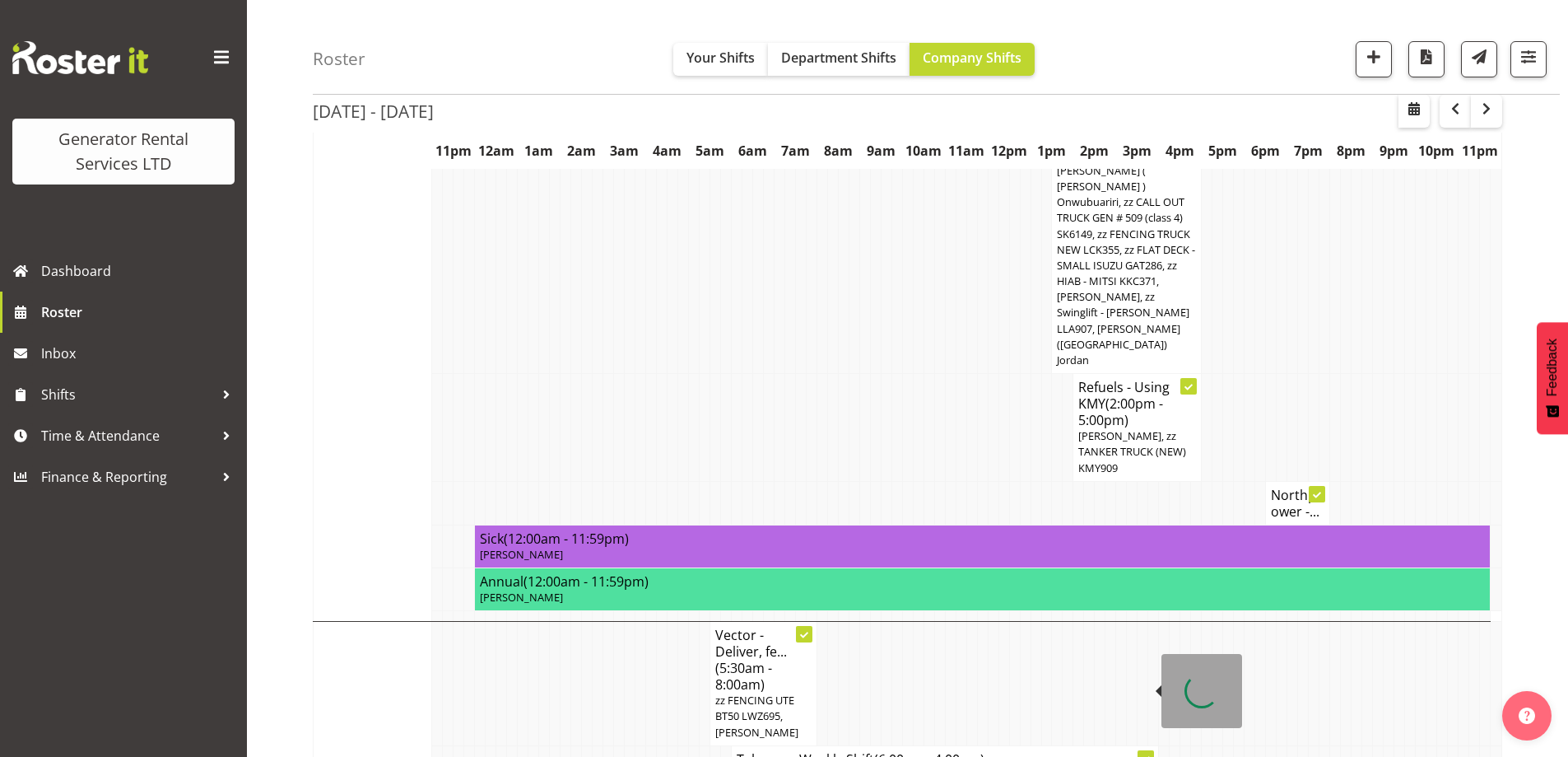
scroll to position [1206, 0]
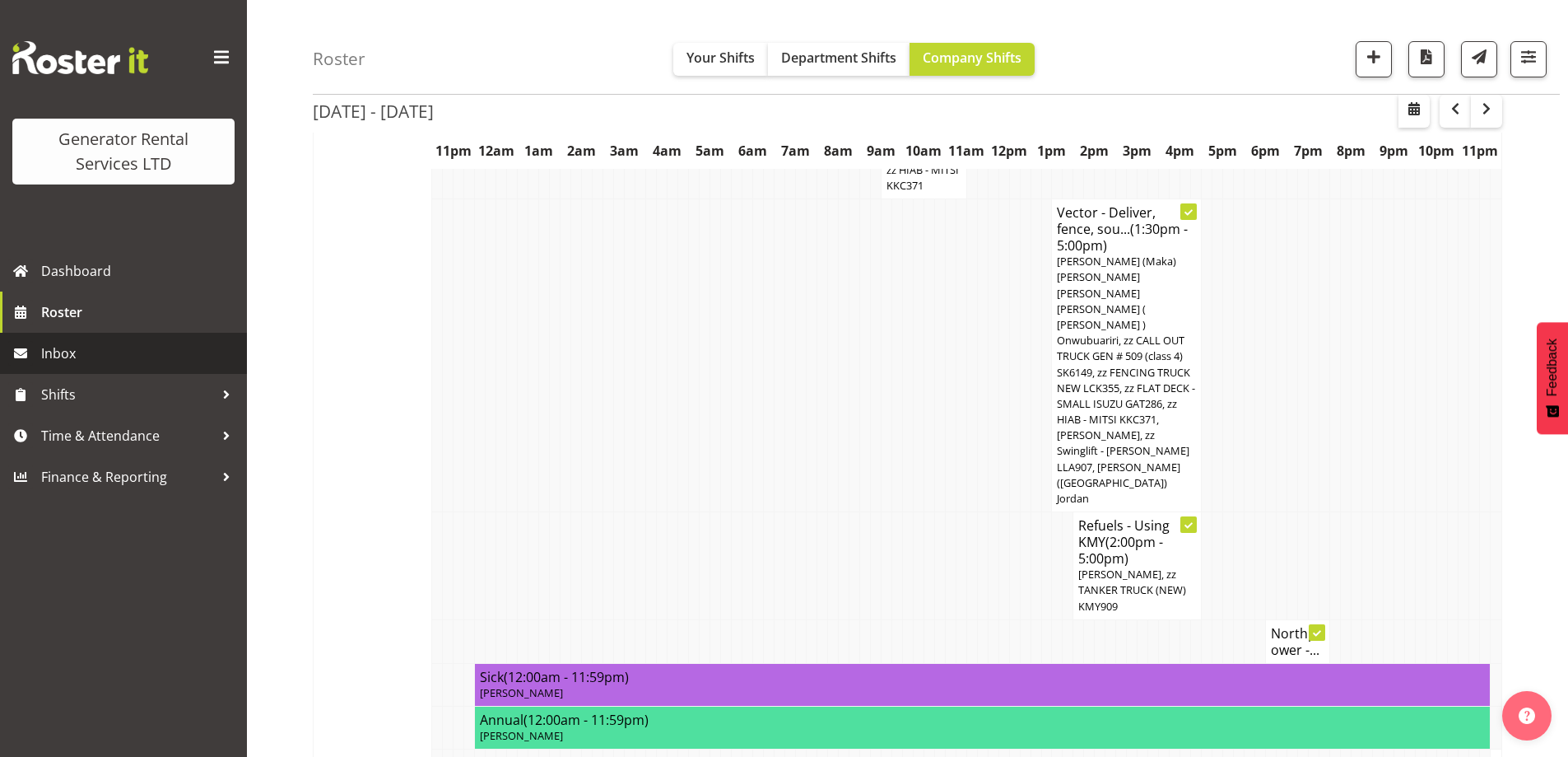
click at [100, 364] on span "Inbox" at bounding box center [140, 353] width 197 height 25
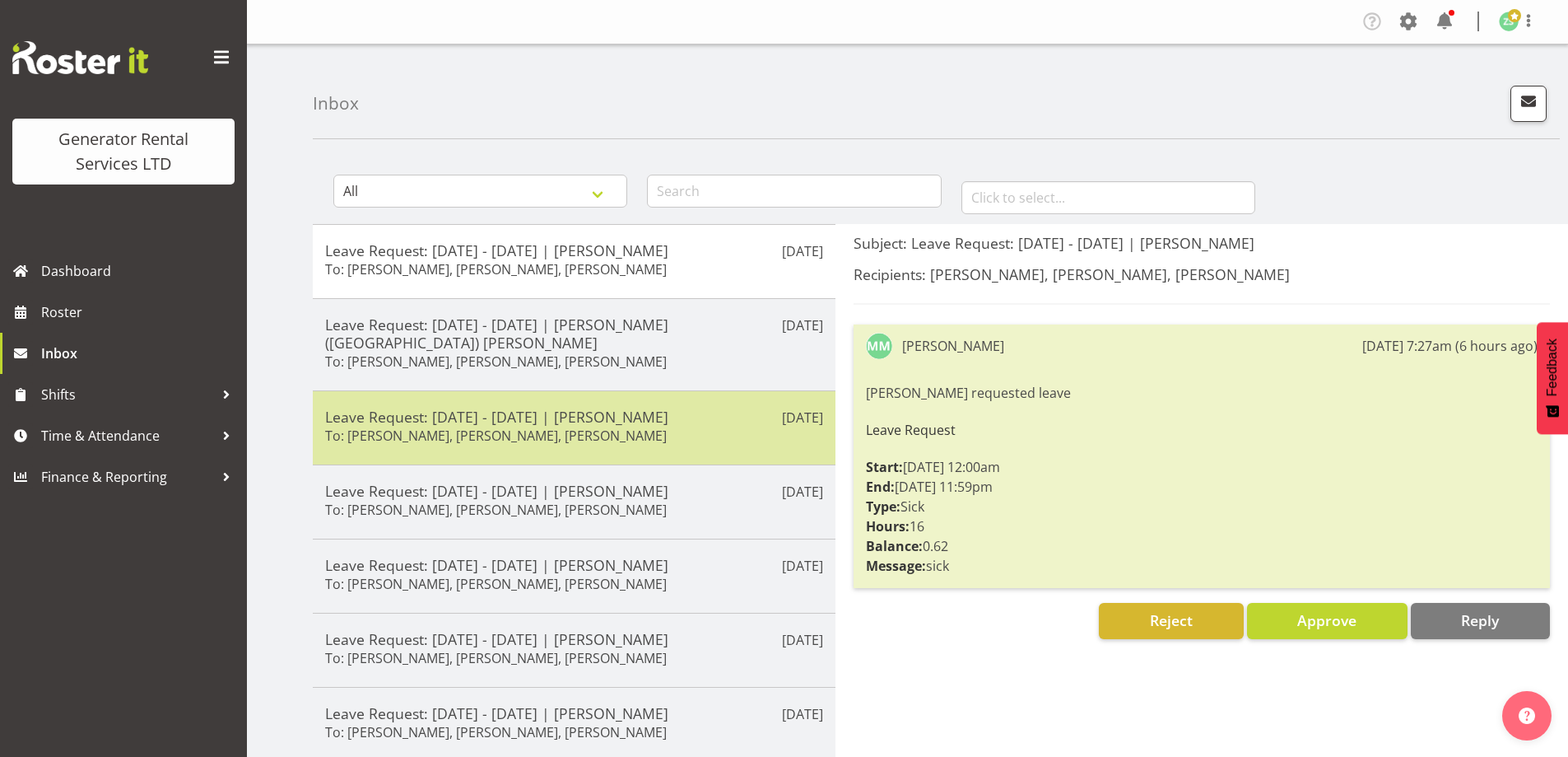
click at [549, 427] on h6 "To: [PERSON_NAME], [PERSON_NAME], [PERSON_NAME]" at bounding box center [496, 435] width 341 height 17
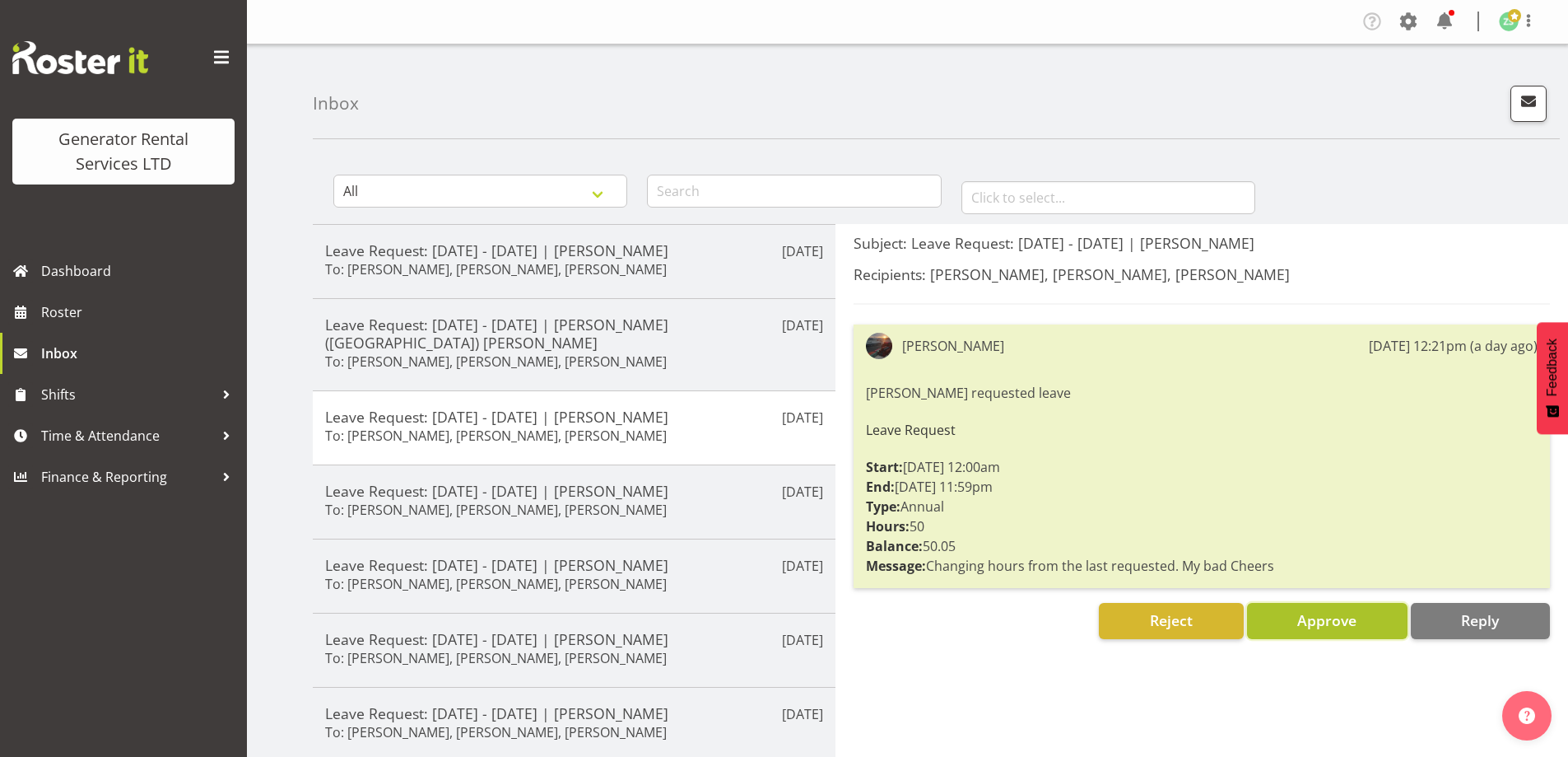
click at [1310, 622] on span "Approve" at bounding box center [1326, 620] width 59 height 19
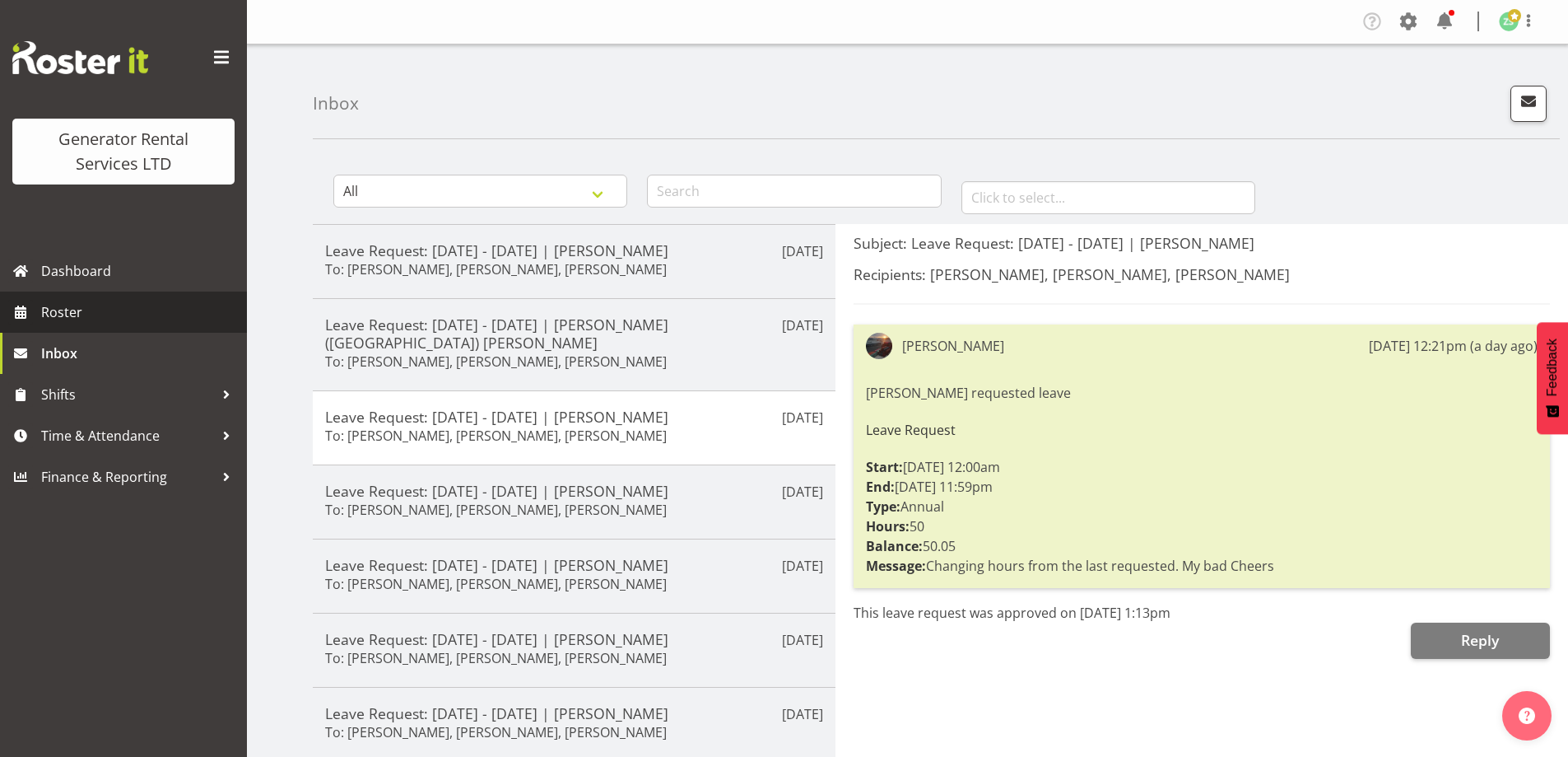
click at [148, 331] on link "Roster" at bounding box center [123, 312] width 247 height 42
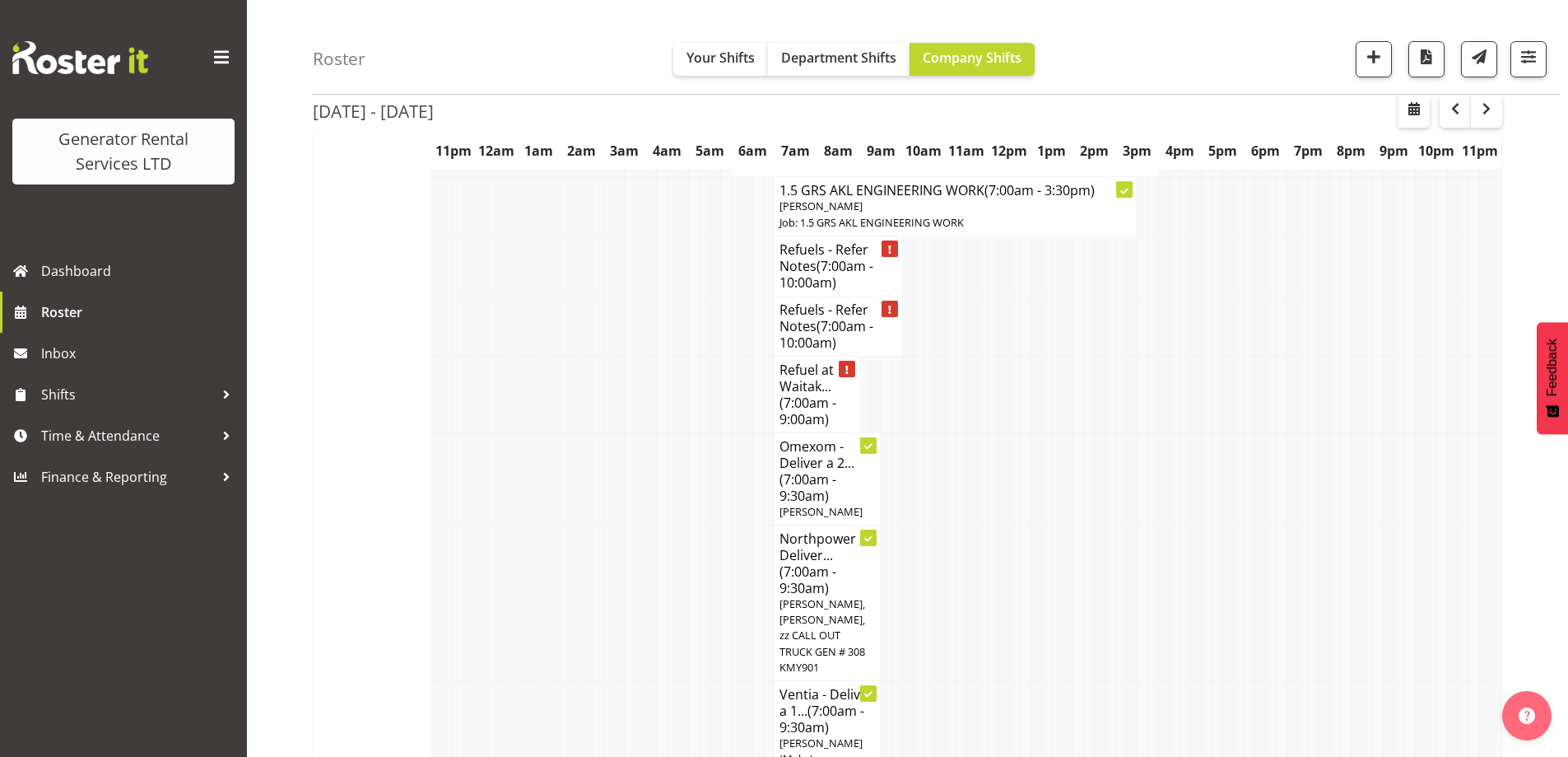
scroll to position [1977, 0]
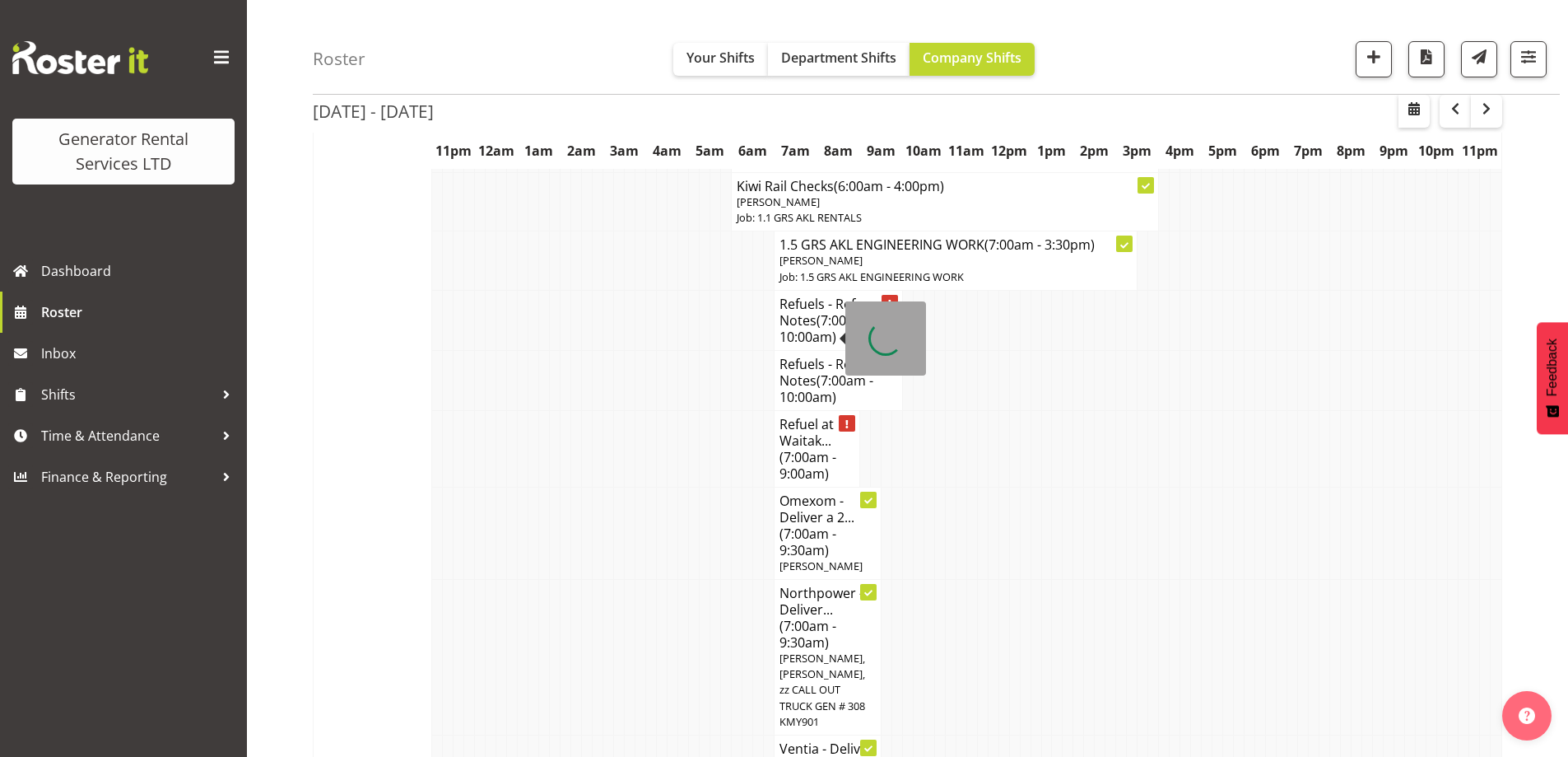
click at [802, 448] on span "(7:00am - 9:00am)" at bounding box center [808, 465] width 57 height 34
select select
select select "7"
select select "2025"
select select "7"
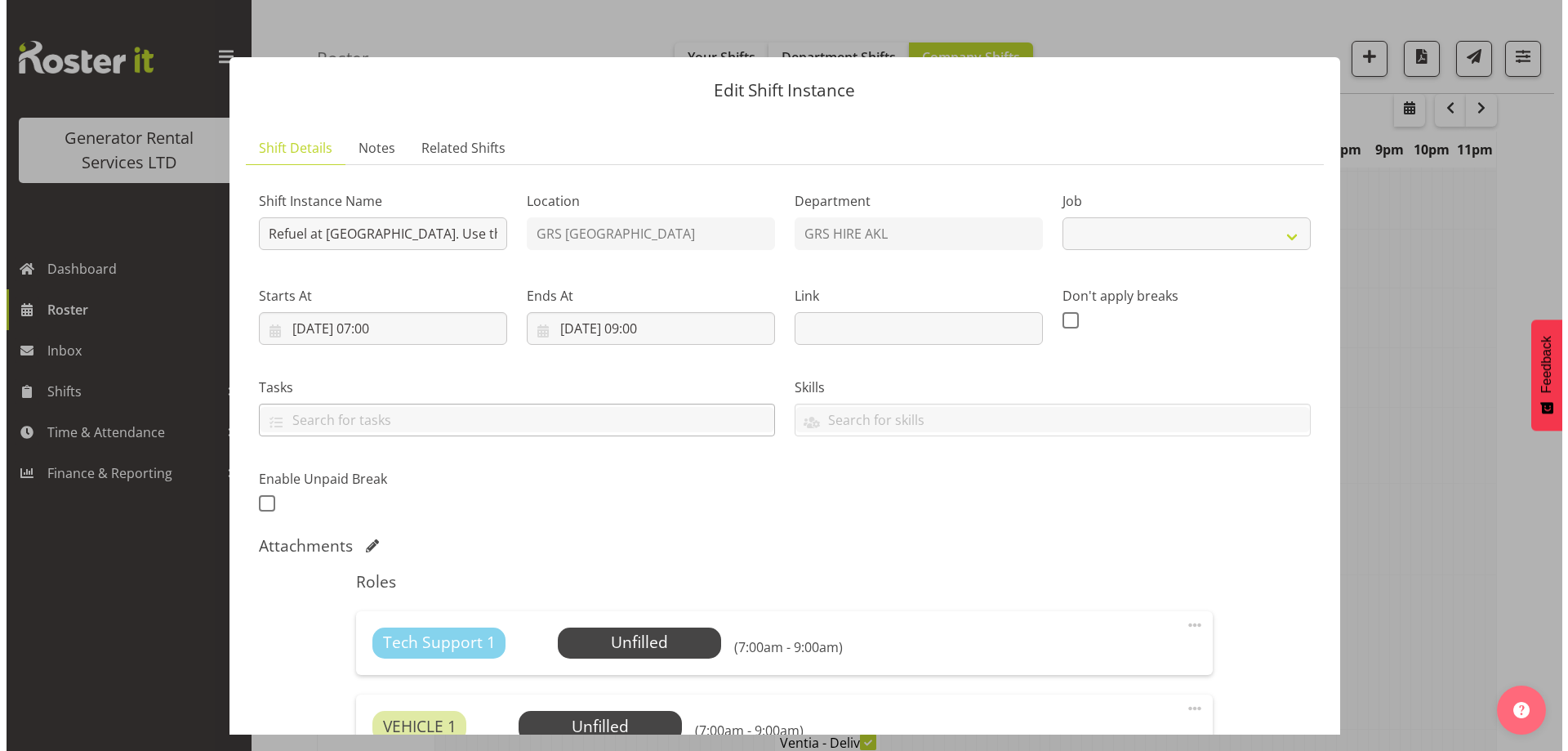
scroll to position [1952, 0]
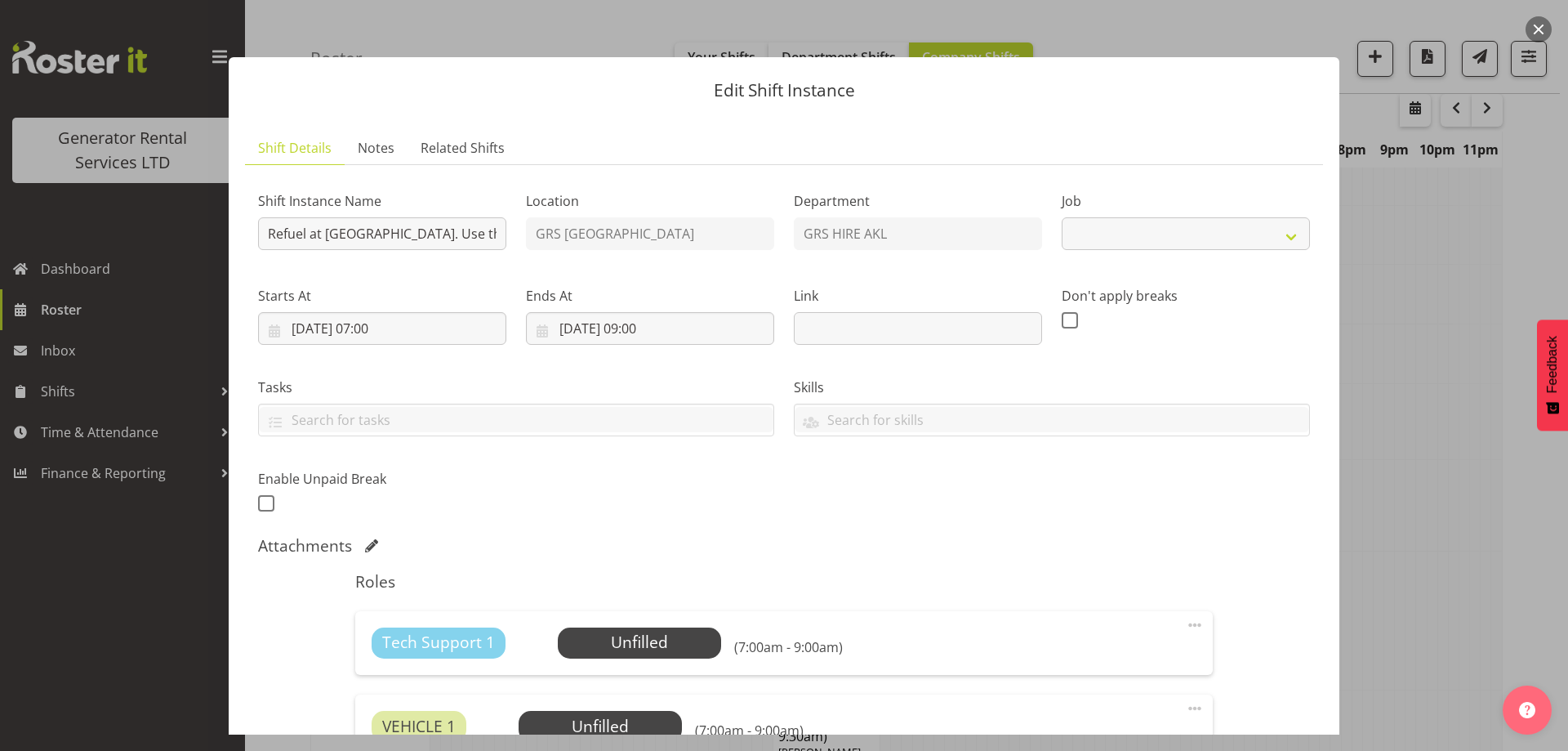
select select "9"
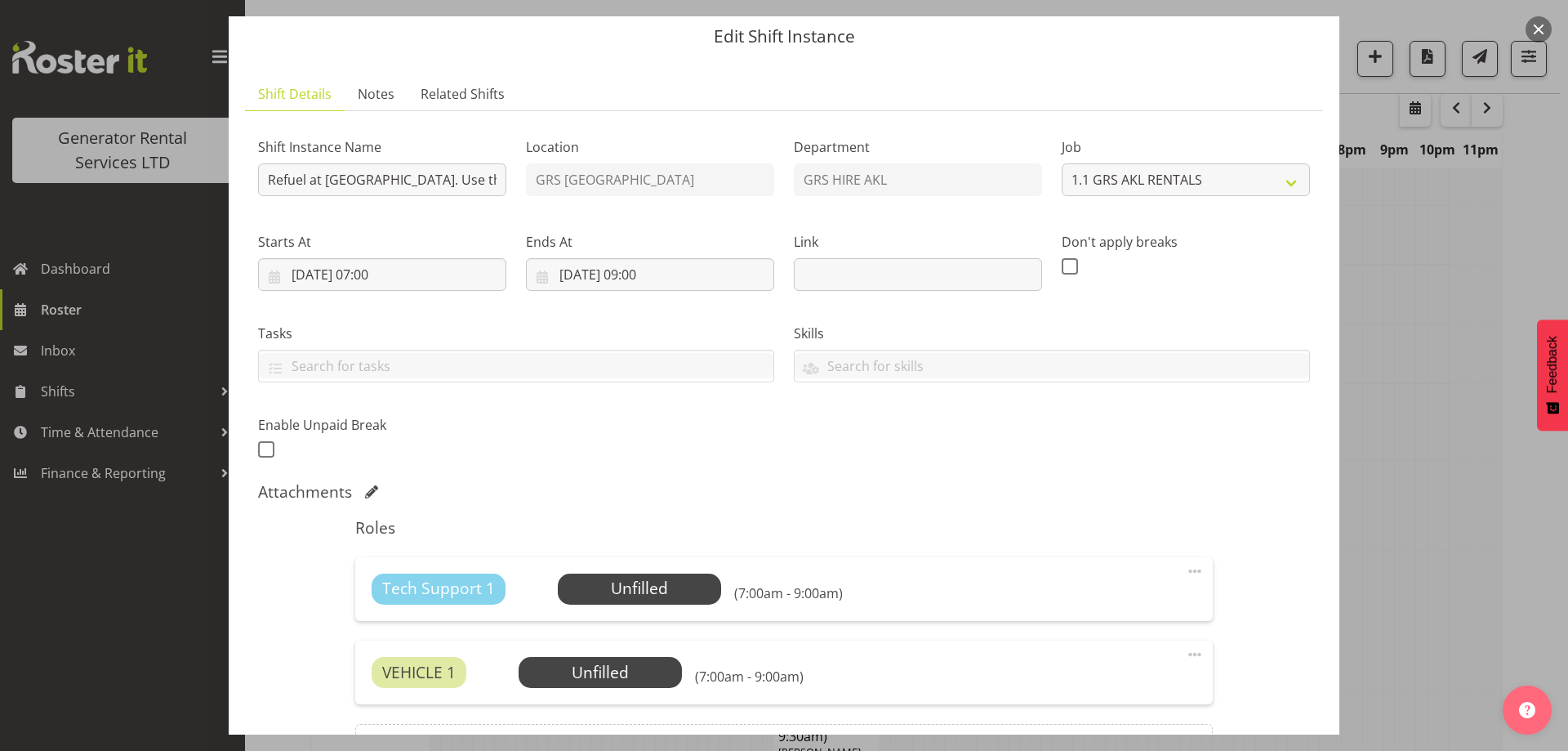
scroll to position [82, 0]
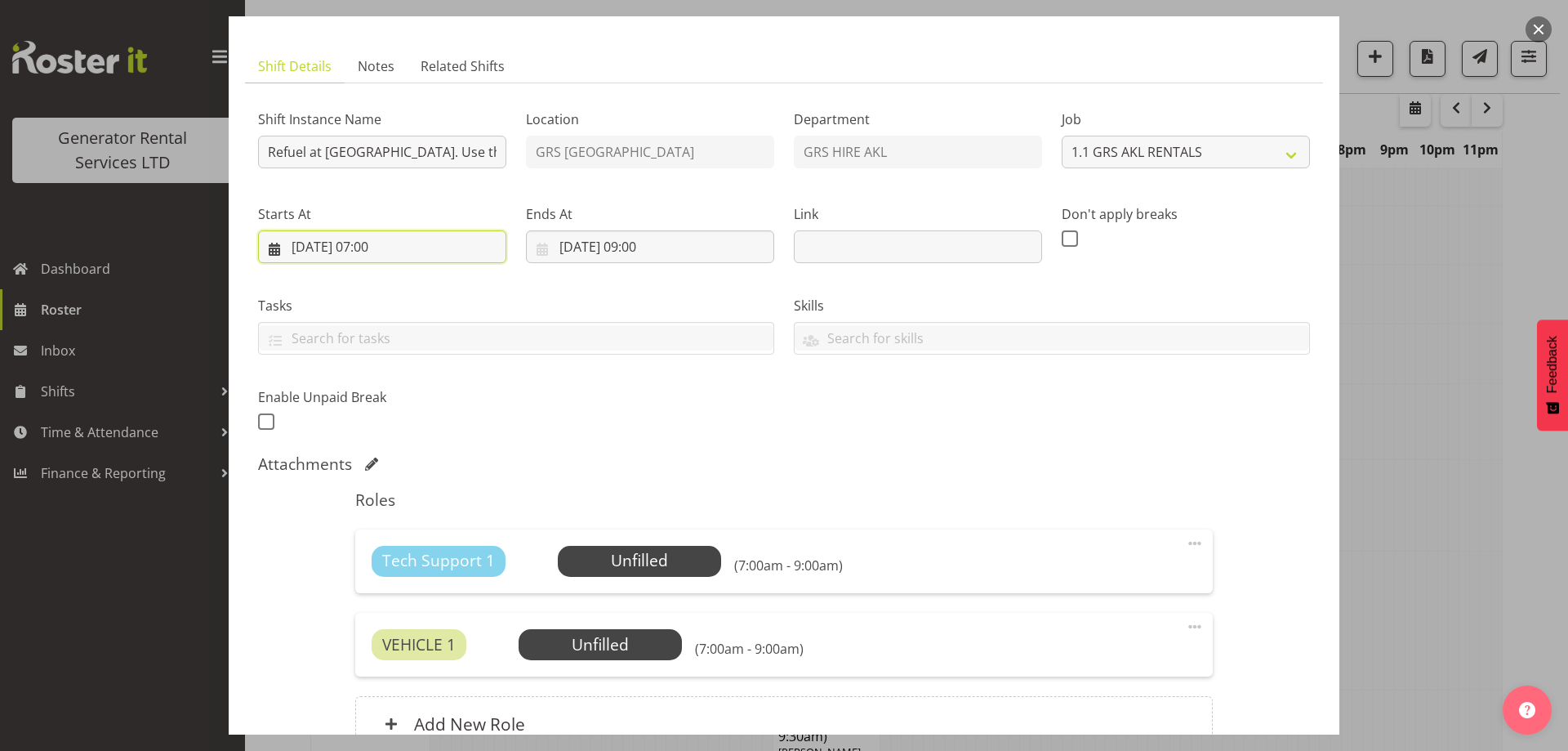
click at [472, 252] on input "[DATE] 07:00" at bounding box center [381, 247] width 248 height 32
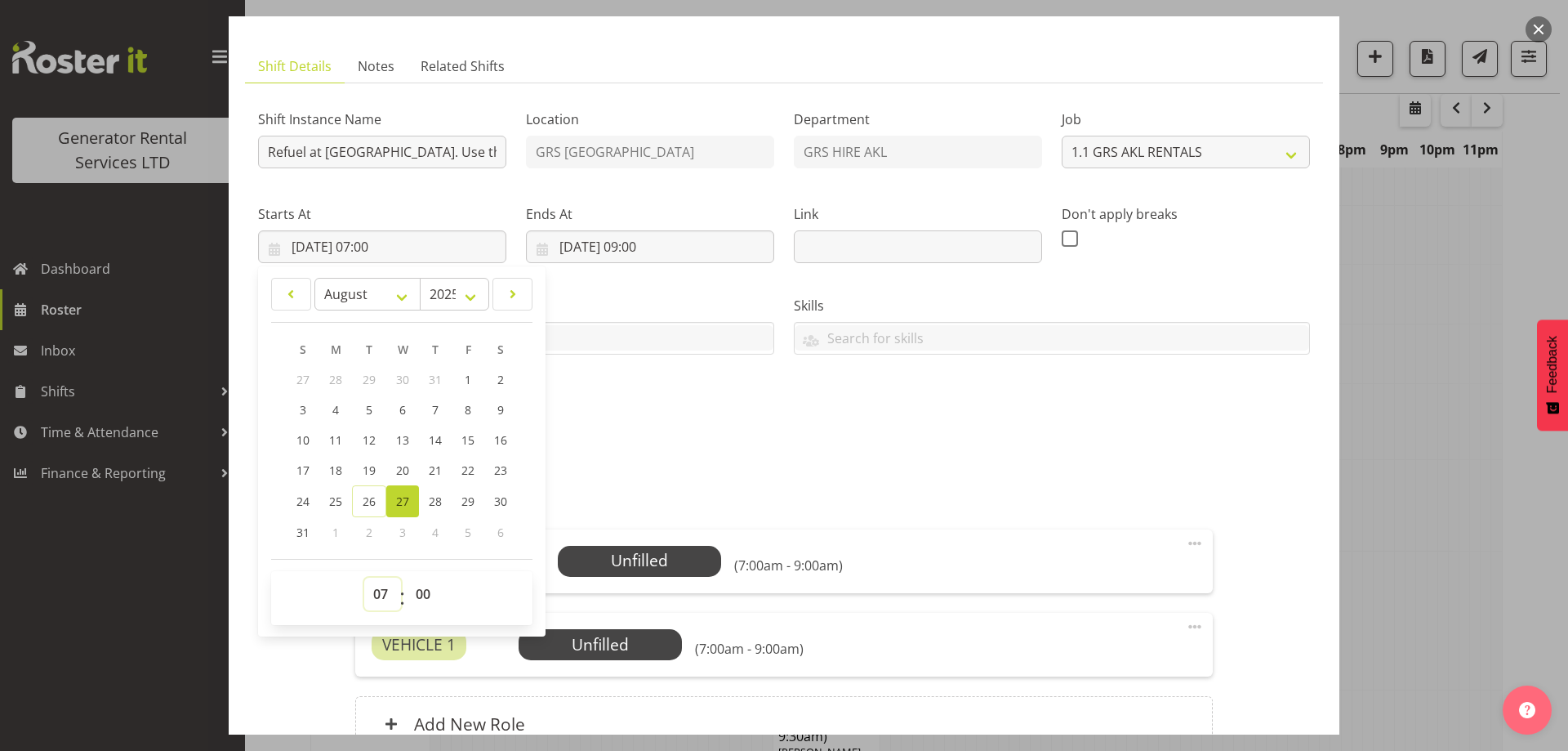
click at [383, 590] on select "00 01 02 03 04 05 06 07 08 09 10 11 12 13 14 15 16 17 18 19 20 21 22 23" at bounding box center [382, 593] width 37 height 32
select select "10"
click at [364, 577] on select "00 01 02 03 04 05 06 07 08 09 10 11 12 13 14 15 16 17 18 19 20 21 22 23" at bounding box center [382, 593] width 37 height 32
type input "[DATE] 10:00"
click at [704, 249] on input "[DATE] 09:00" at bounding box center [650, 247] width 248 height 32
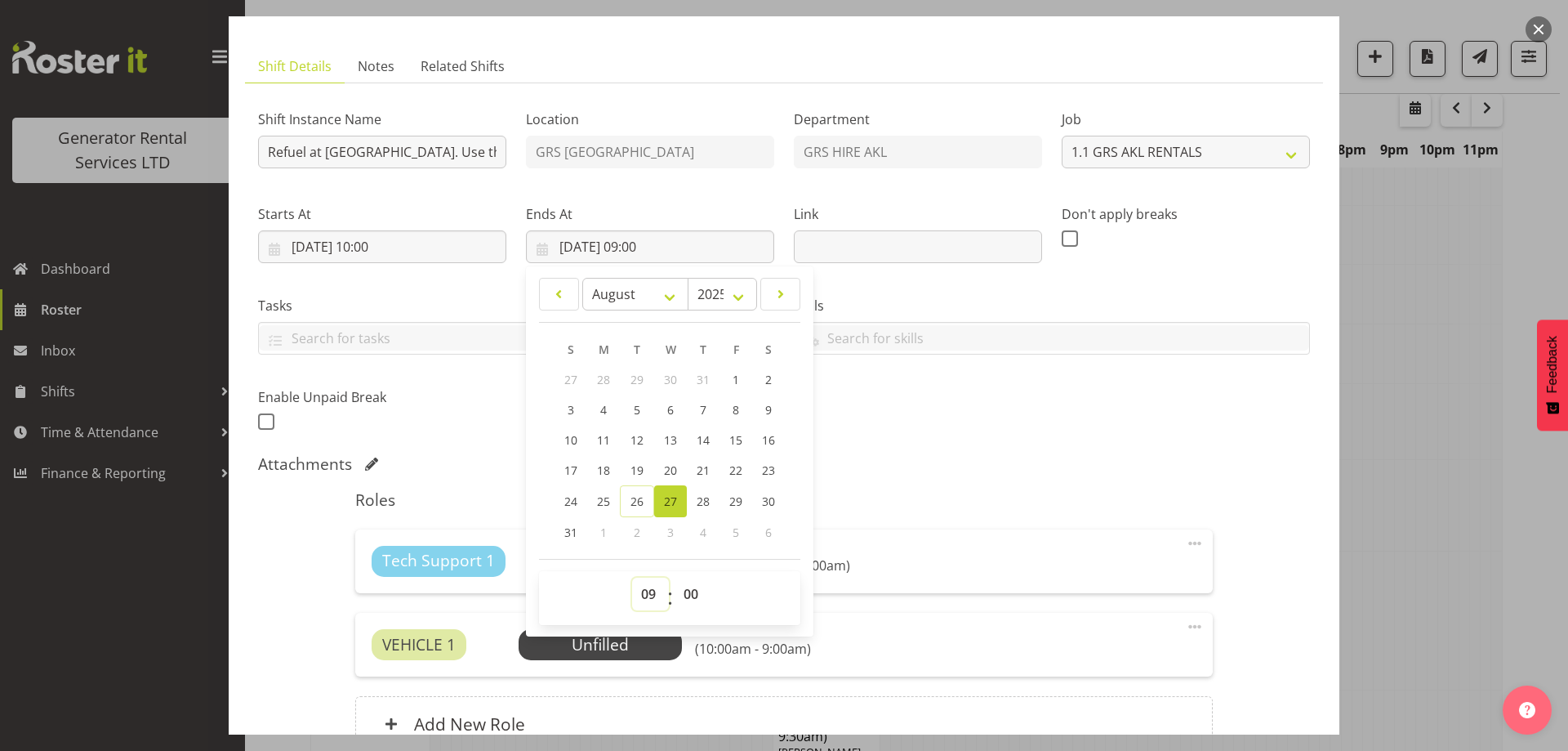
drag, startPoint x: 643, startPoint y: 599, endPoint x: 643, endPoint y: 587, distance: 12.0
click at [643, 599] on select "00 01 02 03 04 05 06 07 08 09 10 11 12 13 14 15 16 17 18 19 20 21 22 23" at bounding box center [651, 593] width 37 height 32
select select "12"
click at [632, 577] on select "00 01 02 03 04 05 06 07 08 09 10 11 12 13 14 15 16 17 18 19 20 21 22 23" at bounding box center [651, 593] width 37 height 32
type input "[DATE] 12:00"
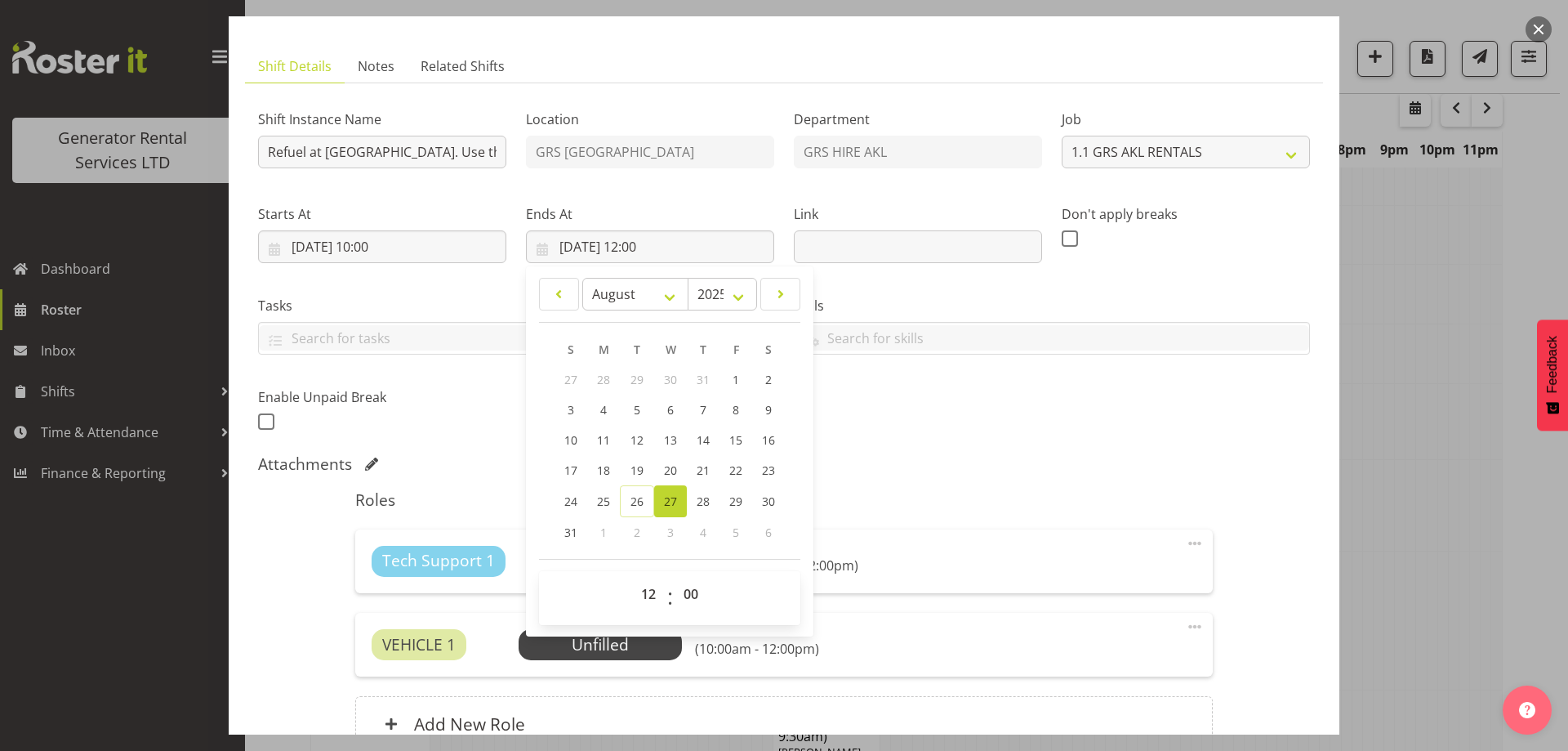
click at [955, 437] on div "Shift Instance Name Refuel at [GEOGRAPHIC_DATA]. Use the 12,000Ltr fuel truck -…" at bounding box center [784, 266] width 1072 height 358
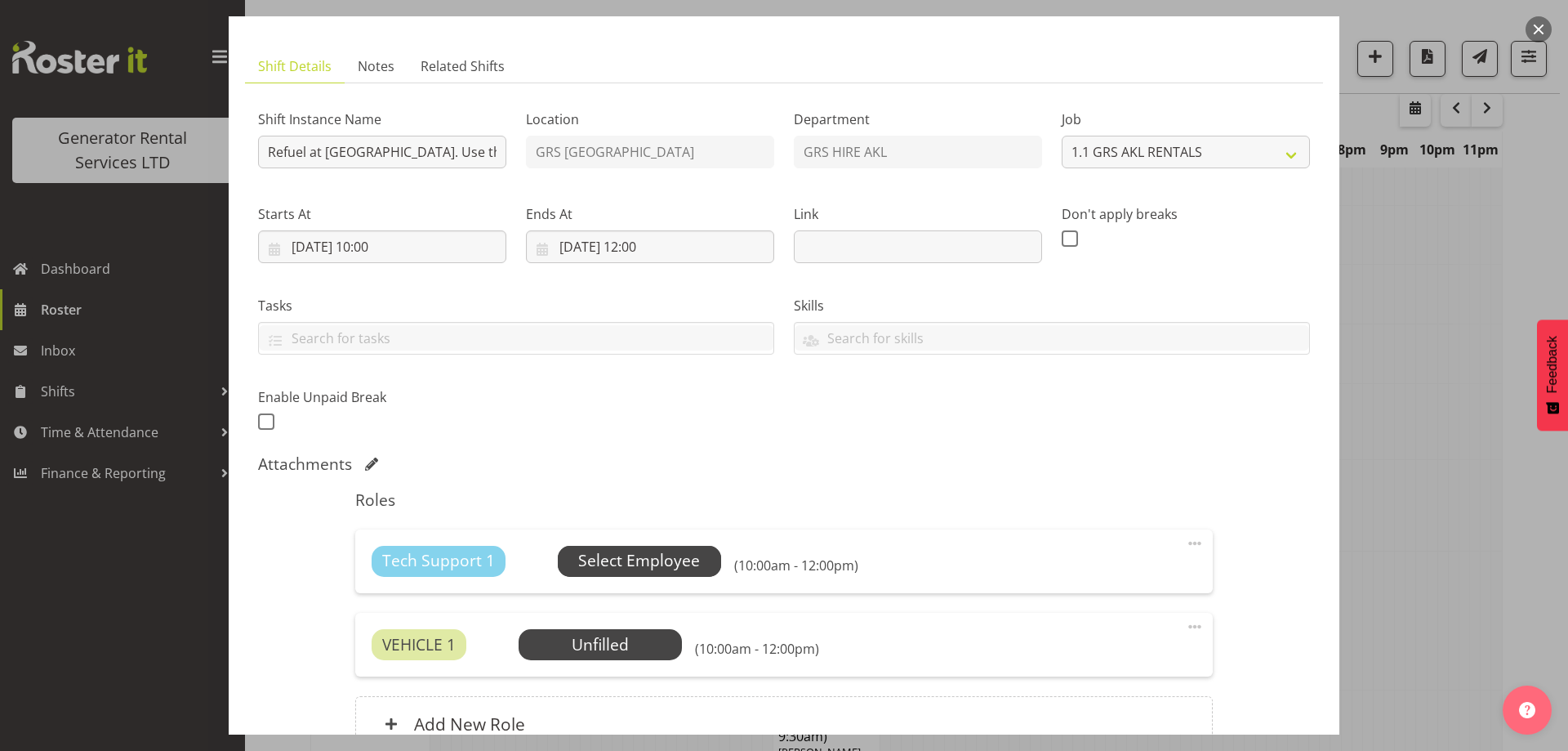
drag, startPoint x: 713, startPoint y: 549, endPoint x: 694, endPoint y: 562, distance: 23.0
click at [703, 555] on div "Tech Support 1 Unfilled Select Employee (10:00am - 12:00pm) Edit Cover Role Del…" at bounding box center [783, 561] width 857 height 64
click at [693, 563] on span "Select Employee" at bounding box center [638, 561] width 122 height 24
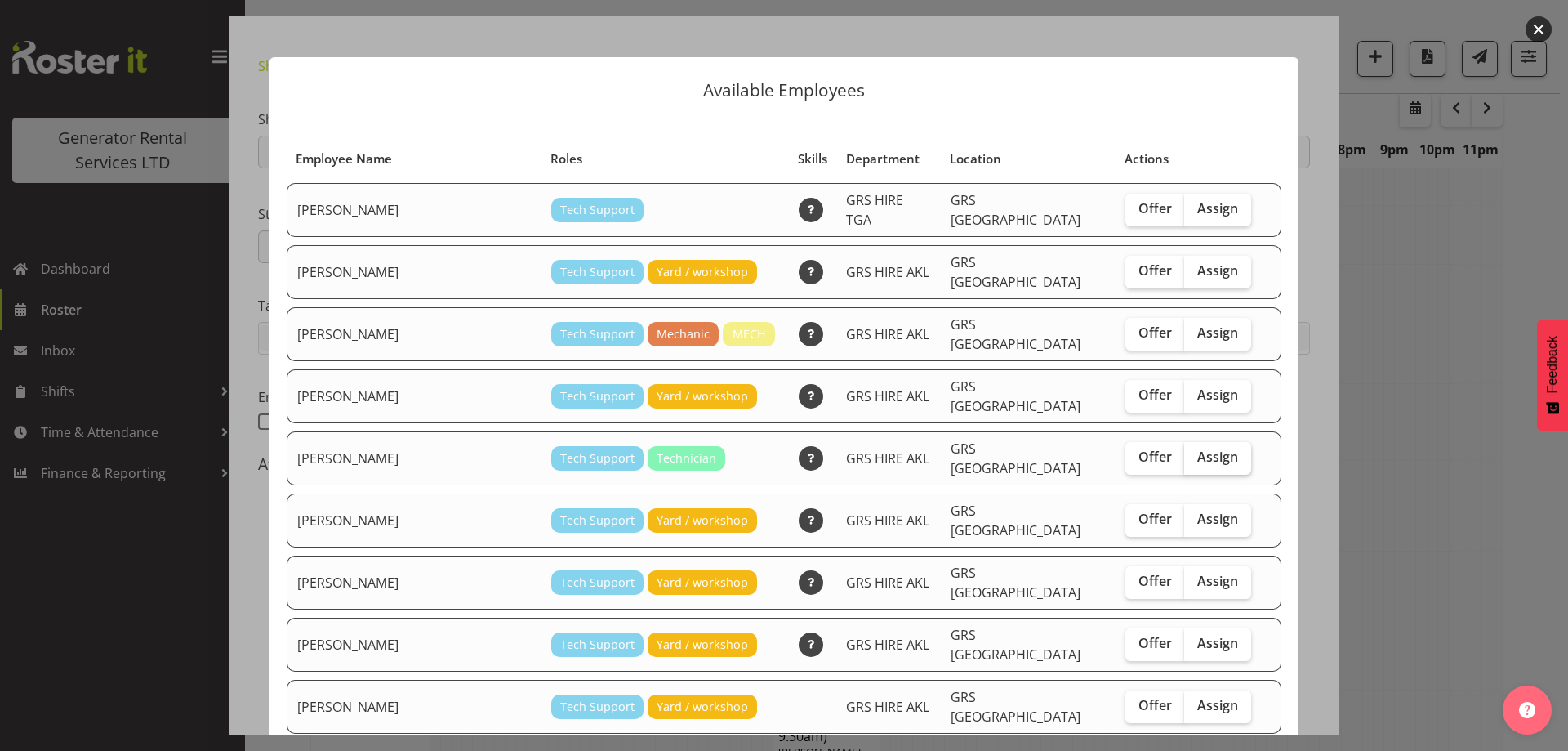
click at [1197, 448] on span "Assign" at bounding box center [1217, 456] width 41 height 17
click at [1184, 452] on input "Assign" at bounding box center [1189, 457] width 11 height 11
checkbox input "true"
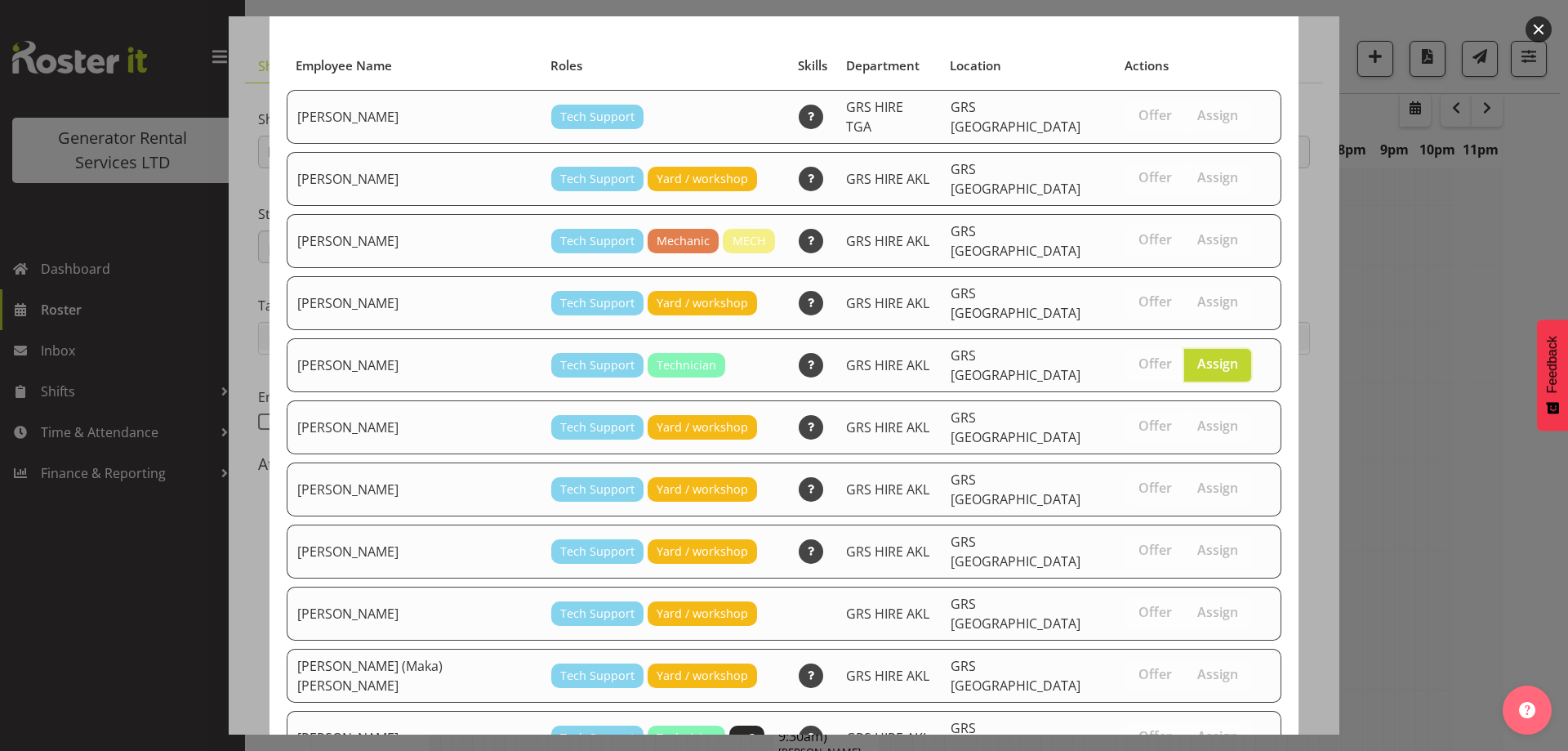
scroll to position [154, 0]
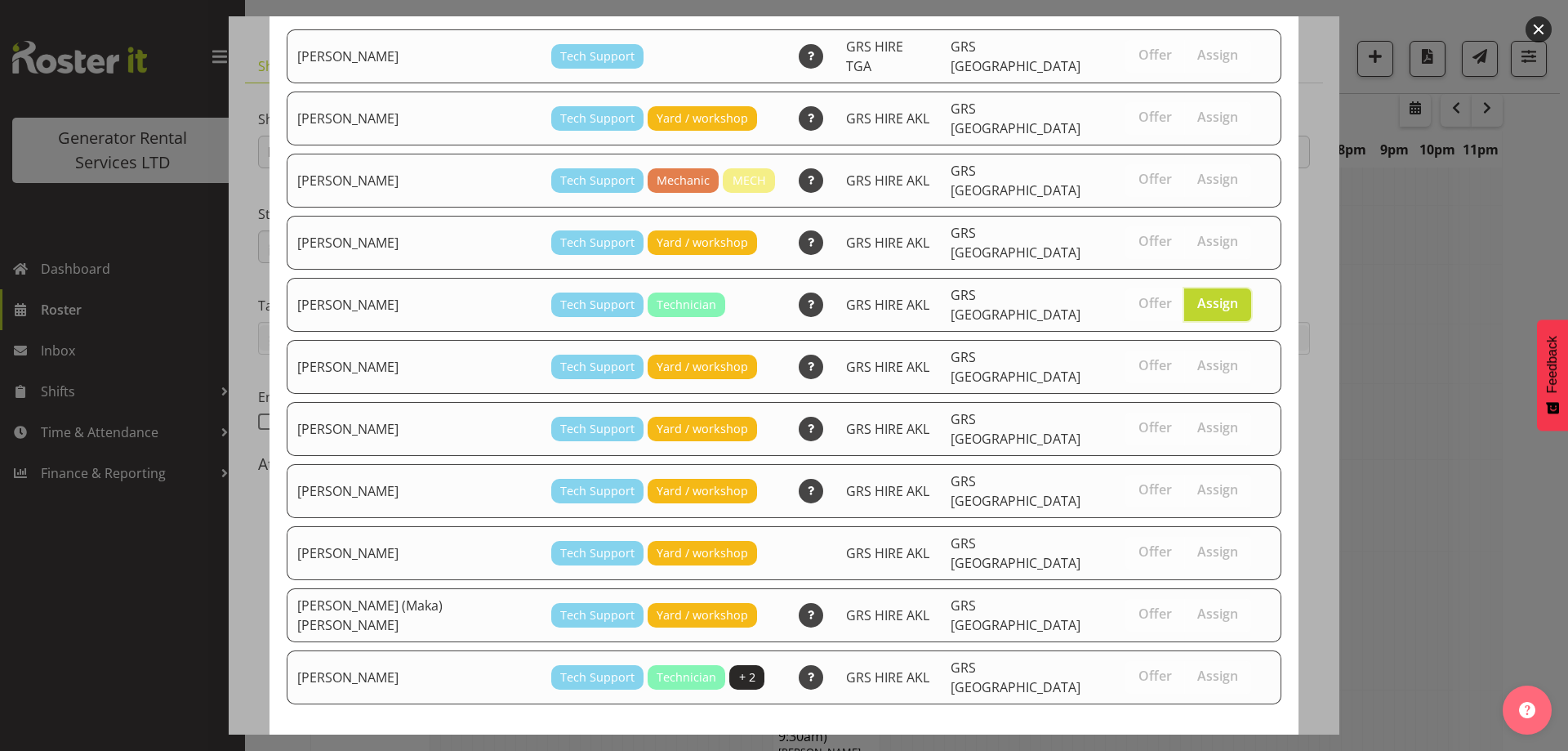
click at [1204, 750] on span "Assign [PERSON_NAME]" at bounding box center [1189, 763] width 165 height 19
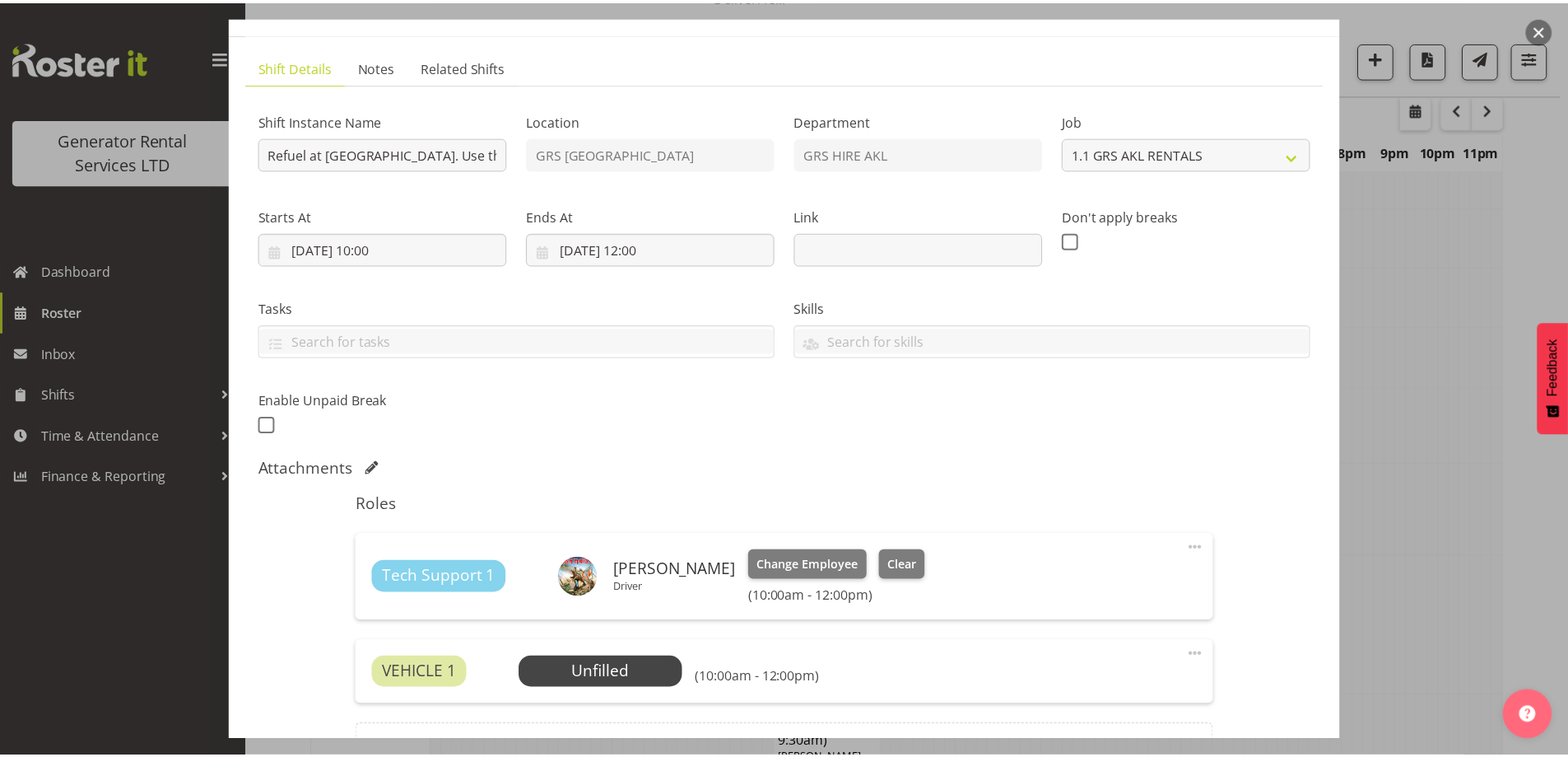
scroll to position [1977, 0]
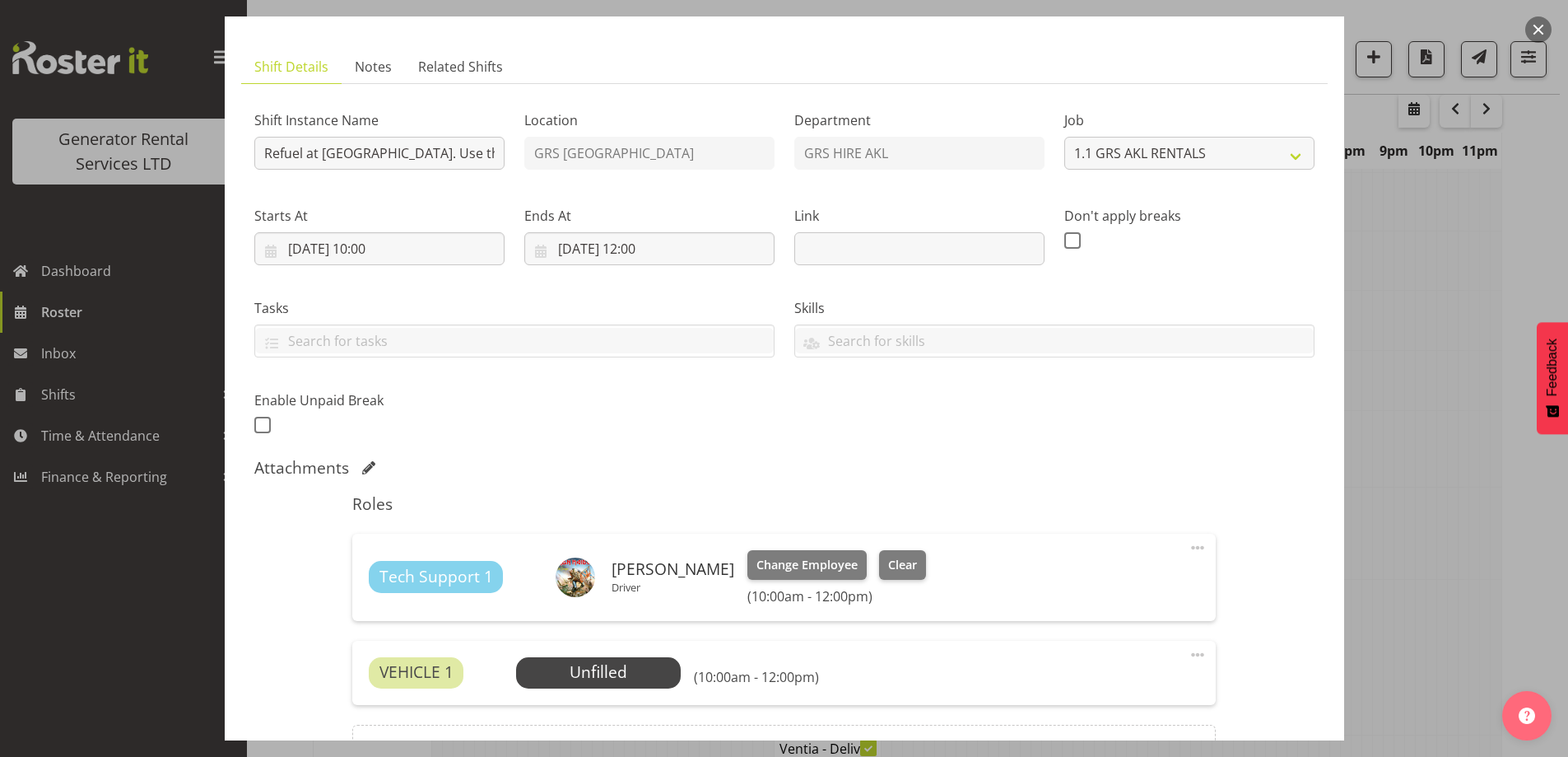
click at [577, 689] on div "VEHICLE 1 Unfilled Select Employee (10:00am - 12:00pm) Edit Cover Role Delete" at bounding box center [784, 672] width 864 height 65
click at [580, 684] on span "Select Employee" at bounding box center [598, 672] width 123 height 24
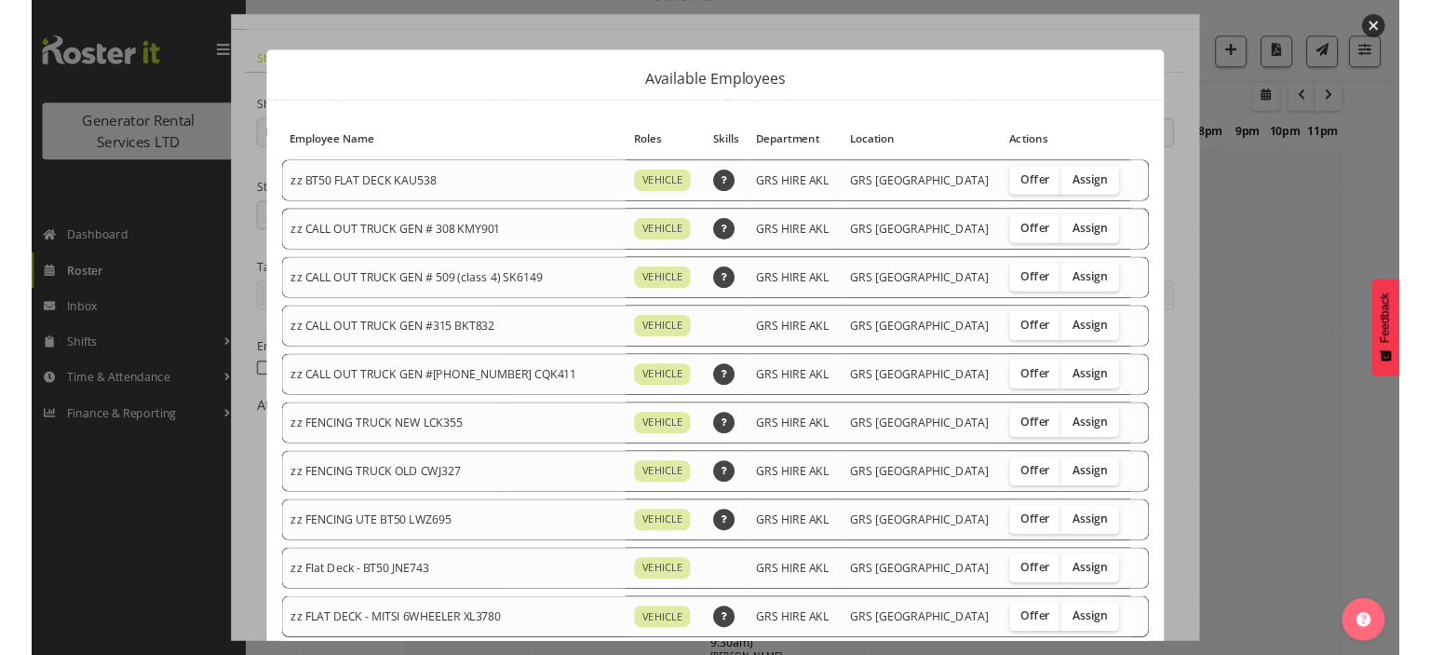
scroll to position [93, 0]
